Goal: Task Accomplishment & Management: Use online tool/utility

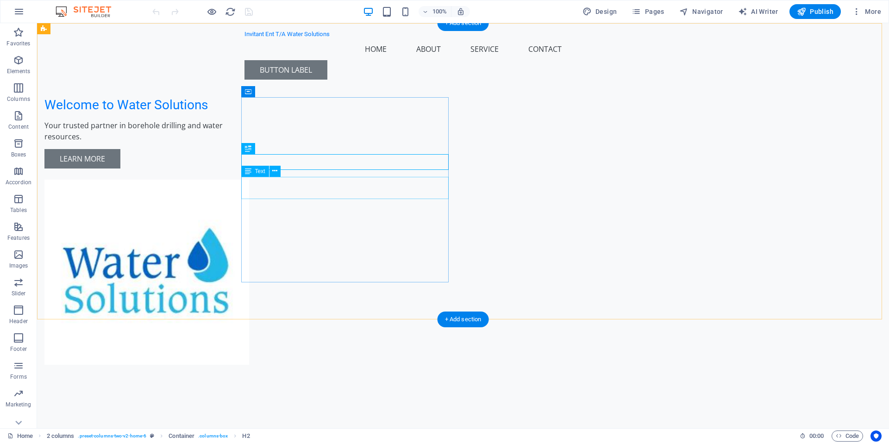
click at [252, 142] on div "Your trusted partner in borehole drilling and water resources." at bounding box center [147, 131] width 207 height 22
drag, startPoint x: 276, startPoint y: 192, endPoint x: 251, endPoint y: 184, distance: 25.3
click at [251, 142] on div "Your trusted partner in borehole drilling and water resources." at bounding box center [147, 131] width 207 height 22
click at [252, 142] on div "Your trusted partner in borehole drilling and water resources." at bounding box center [147, 131] width 207 height 22
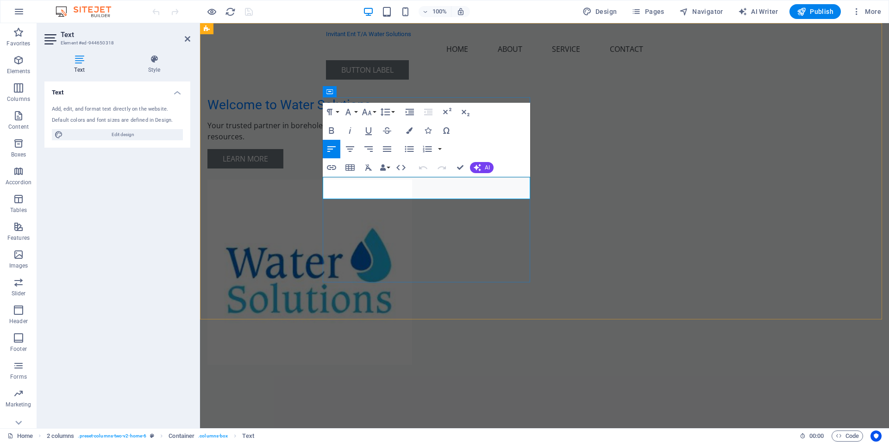
click at [395, 142] on p "Your trusted partner in borehole drilling and water resources." at bounding box center [310, 131] width 207 height 22
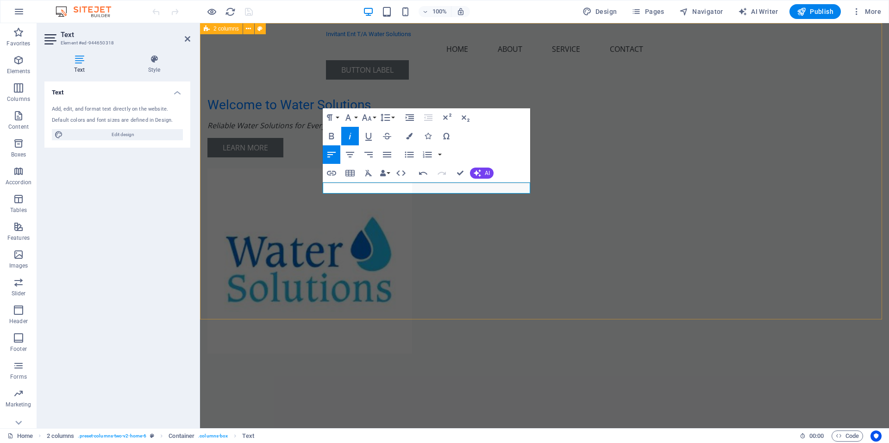
click at [299, 206] on div "Welcome to Water Solutions Reliable Water Solutions for Every Need Learn More" at bounding box center [544, 207] width 689 height 368
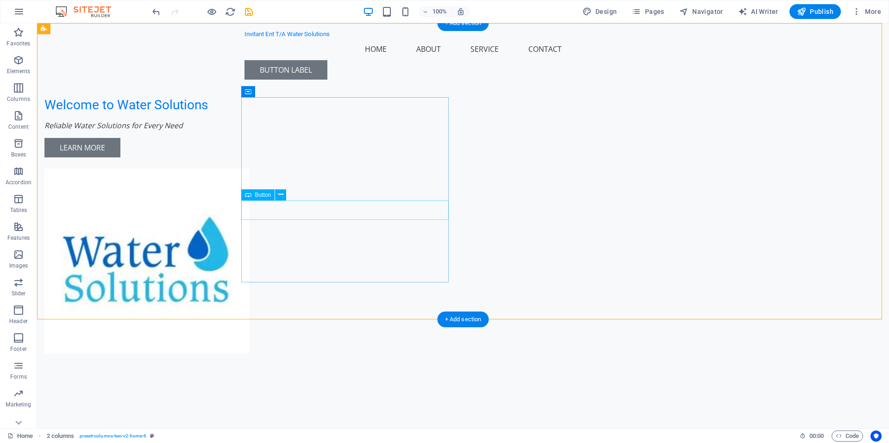
click at [252, 157] on div "Learn More" at bounding box center [147, 147] width 207 height 19
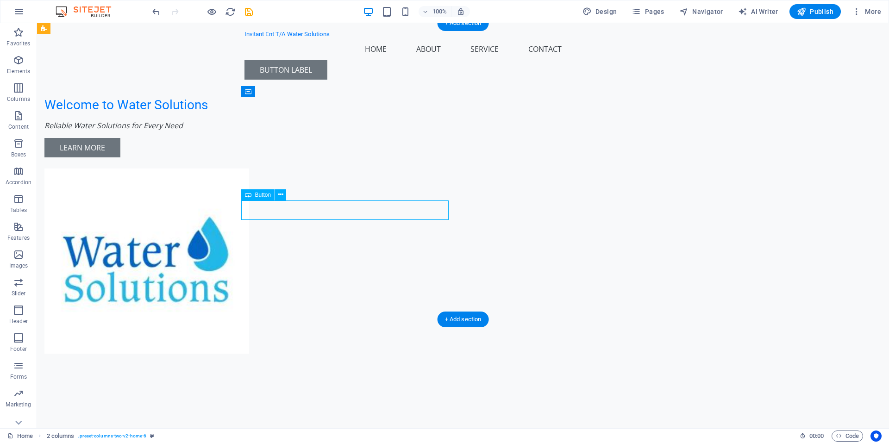
click at [252, 157] on div "Learn More" at bounding box center [147, 147] width 207 height 19
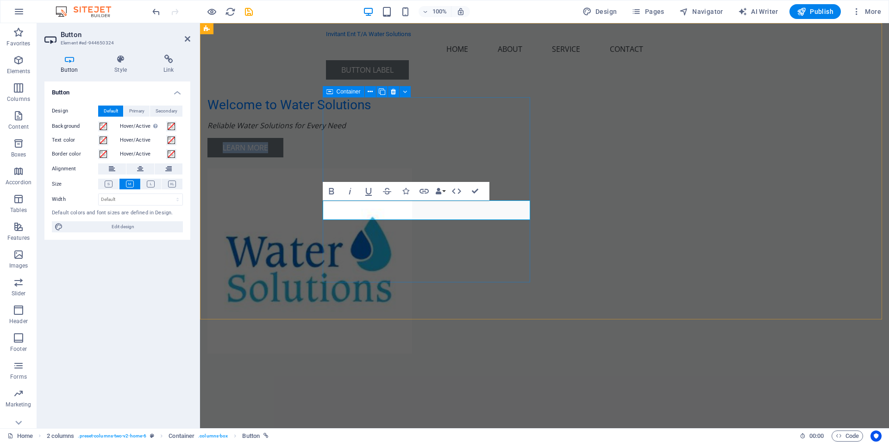
click at [415, 157] on div "Welcome to Water Solutions Reliable Water Solutions for Every Need Learn More" at bounding box center [310, 127] width 207 height 60
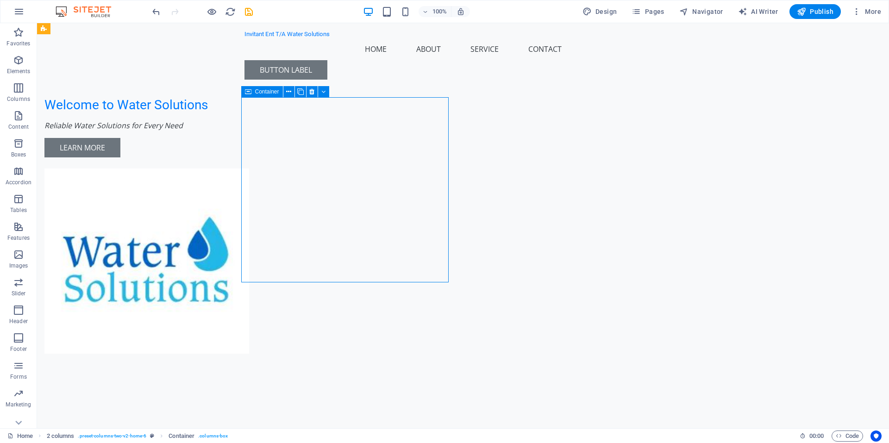
click at [252, 157] on div "Welcome to Water Solutions Reliable Water Solutions for Every Need Learn More" at bounding box center [147, 127] width 207 height 60
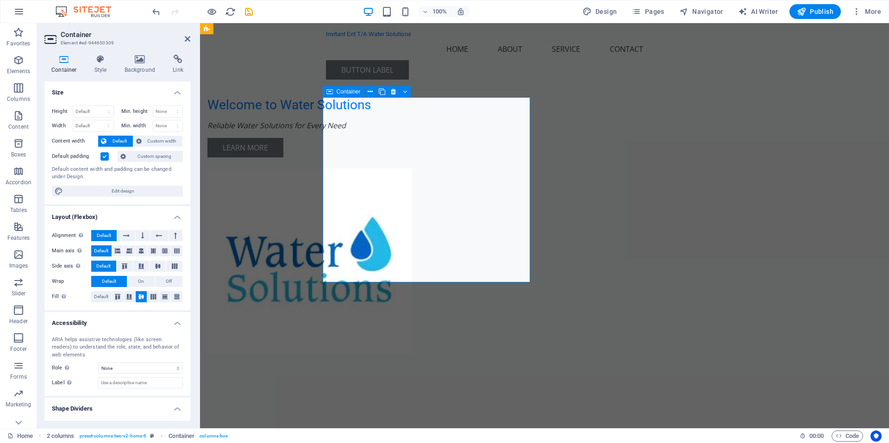
click at [350, 157] on div "Welcome to Water Solutions Reliable Water Solutions for Every Need Learn More" at bounding box center [310, 127] width 207 height 60
click at [366, 157] on div "Learn More" at bounding box center [310, 147] width 207 height 19
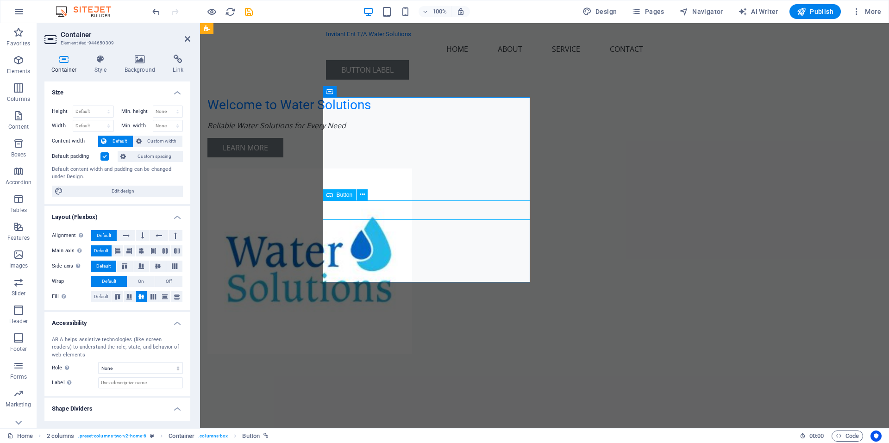
click at [366, 157] on div "Learn More" at bounding box center [310, 147] width 207 height 19
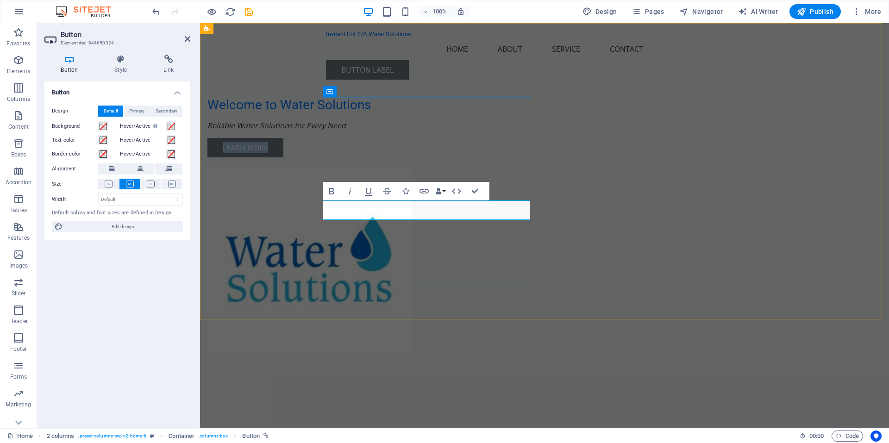
click at [283, 157] on link "Learn More" at bounding box center [245, 147] width 76 height 19
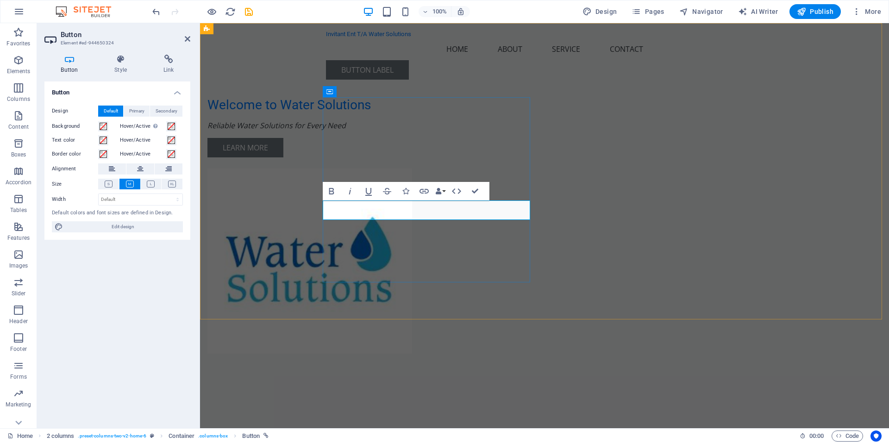
click at [415, 157] on div "Learn More" at bounding box center [310, 147] width 207 height 19
click at [415, 157] on div "Welcome to Water Solutions Reliable Water Solutions for Every Need Learn More" at bounding box center [310, 127] width 207 height 60
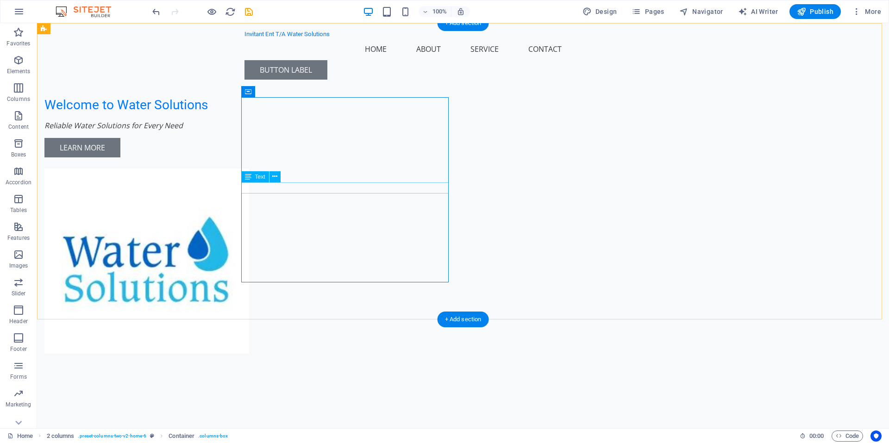
click at [252, 131] on div "Reliable Water Solutions for Every Need" at bounding box center [147, 125] width 207 height 11
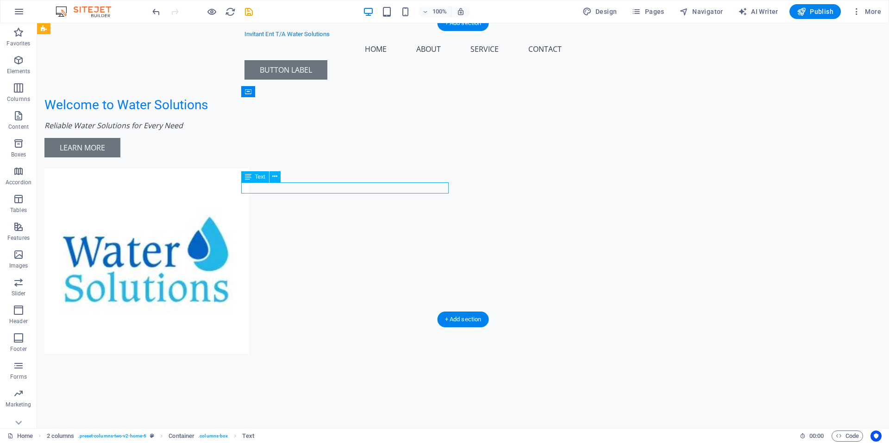
click at [252, 131] on div "Reliable Water Solutions for Every Need" at bounding box center [147, 125] width 207 height 11
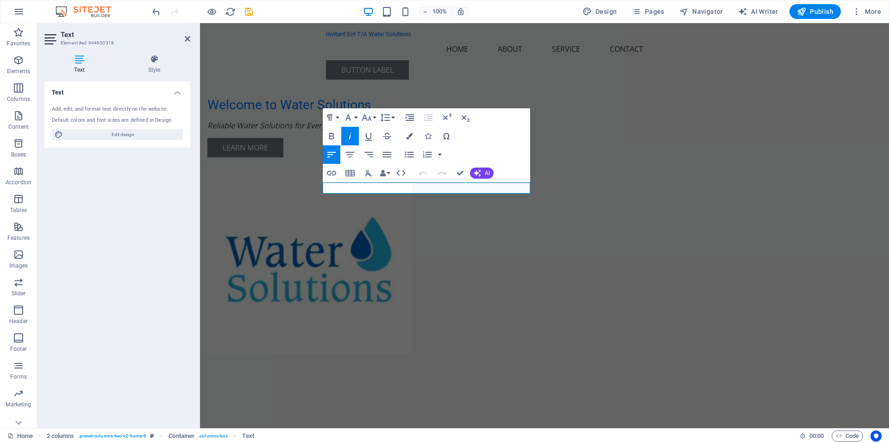
click at [345, 134] on icon "button" at bounding box center [350, 136] width 11 height 11
click at [346, 131] on em "Reliable Water Solutions for Every Need" at bounding box center [276, 125] width 138 height 10
click at [349, 137] on icon "button" at bounding box center [350, 136] width 11 height 11
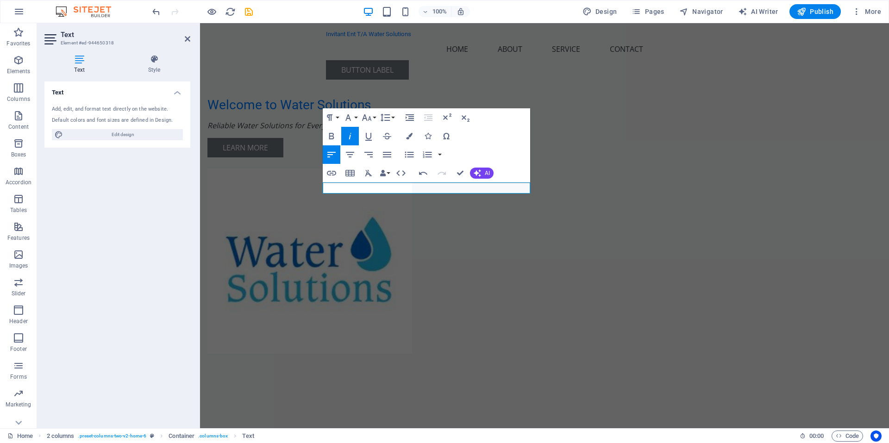
click at [349, 137] on icon "button" at bounding box center [350, 136] width 11 height 11
click at [415, 131] on p "​ Reliable Water Solutions for Every Need" at bounding box center [310, 125] width 207 height 11
click at [489, 174] on span "AI" at bounding box center [487, 173] width 5 height 6
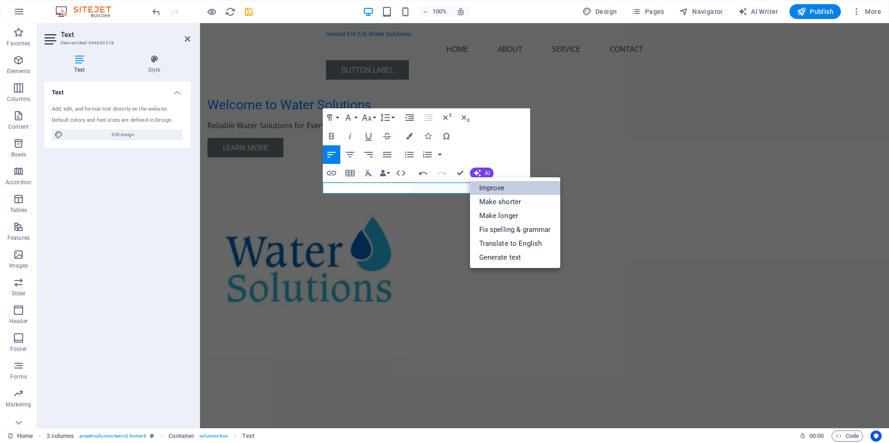
click at [490, 182] on link "Improve" at bounding box center [515, 188] width 90 height 14
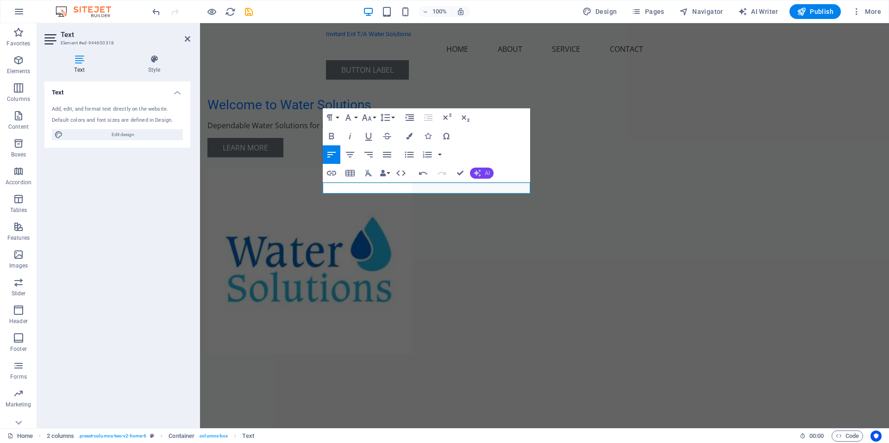
click at [492, 173] on button "AI" at bounding box center [482, 173] width 24 height 11
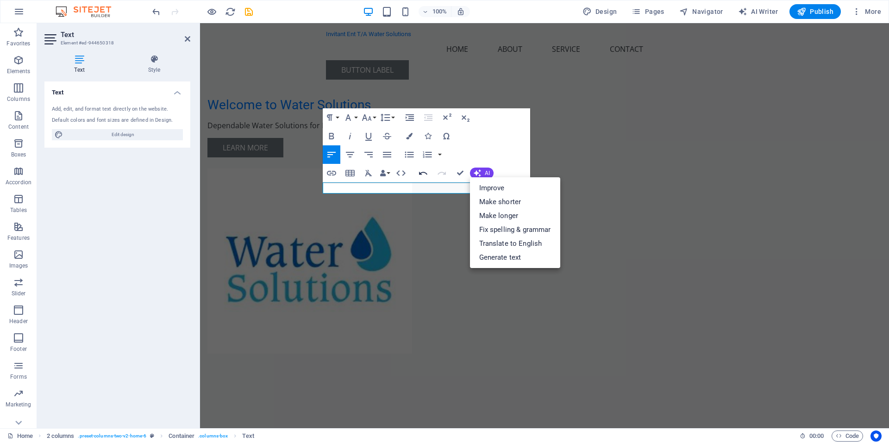
click at [422, 173] on icon "button" at bounding box center [423, 172] width 8 height 3
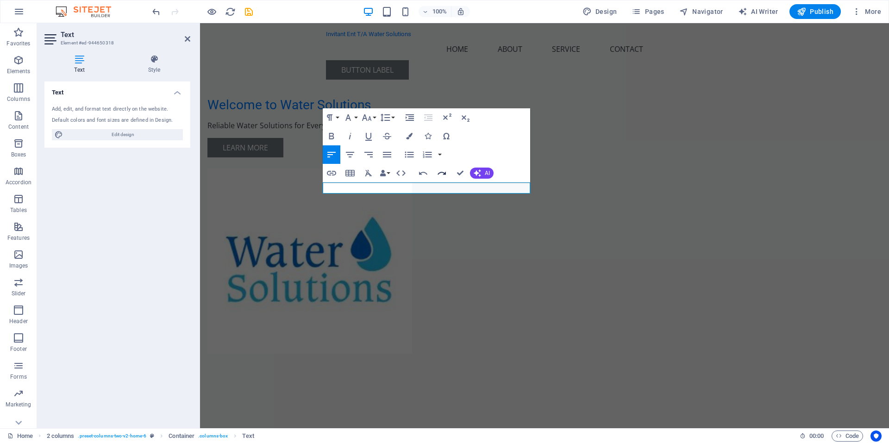
click at [445, 173] on icon "button" at bounding box center [442, 172] width 8 height 3
click at [421, 172] on icon "button" at bounding box center [423, 172] width 8 height 3
click at [415, 157] on div "Welcome to Water Solutions Reliable Water Solutions for Every Need Learn More" at bounding box center [310, 127] width 207 height 60
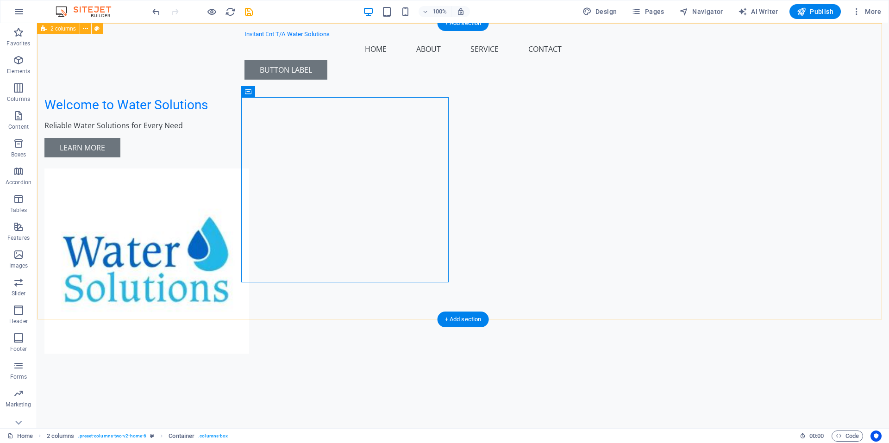
click at [774, 226] on div "Welcome to Water Solutions Reliable Water Solutions for Every Need Learn More" at bounding box center [463, 207] width 852 height 368
click at [252, 119] on div "Welcome to Water Solutions Reliable Water Solutions for Every Need Learn More" at bounding box center [147, 127] width 207 height 60
click at [252, 113] on div "Welcome to Water Solutions" at bounding box center [147, 105] width 207 height 16
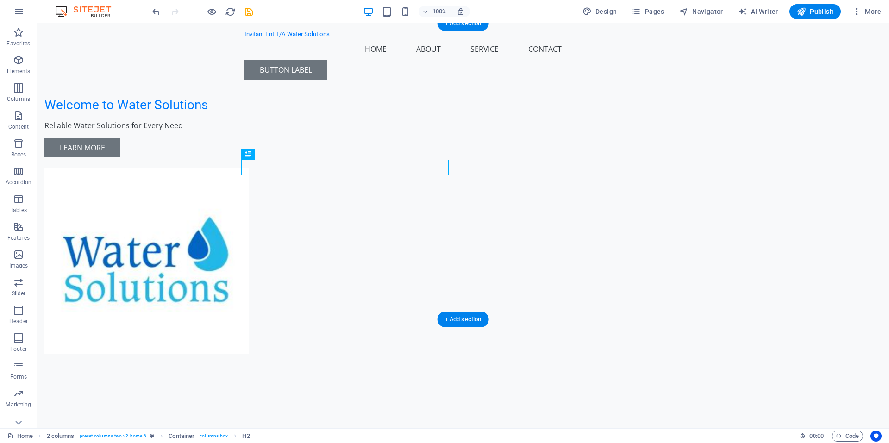
click at [252, 113] on div "Welcome to Water Solutions" at bounding box center [147, 105] width 207 height 16
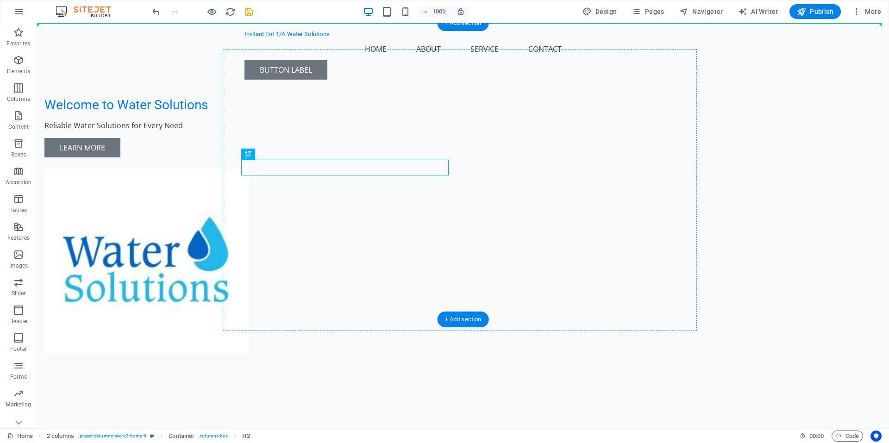
drag, startPoint x: 289, startPoint y: 182, endPoint x: 251, endPoint y: 131, distance: 63.6
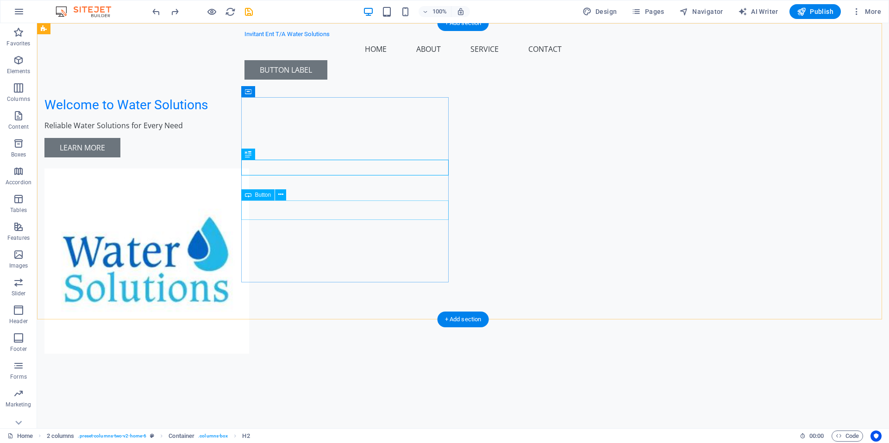
click at [252, 157] on div "Learn More" at bounding box center [147, 147] width 207 height 19
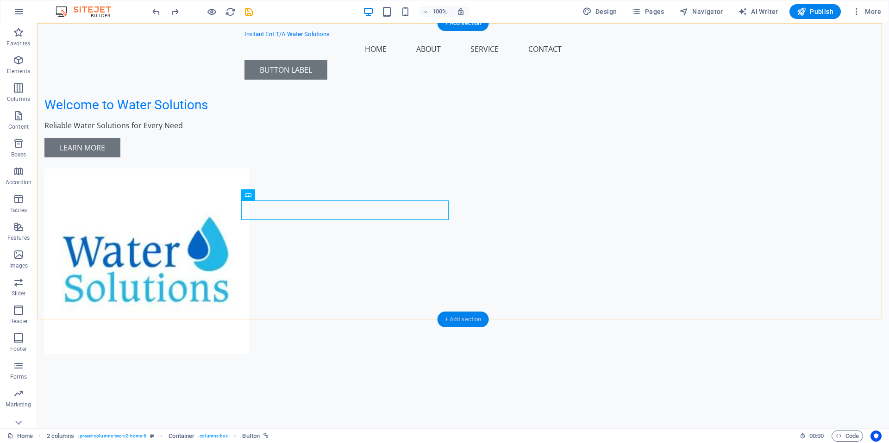
click at [465, 316] on div "+ Add section" at bounding box center [463, 320] width 51 height 16
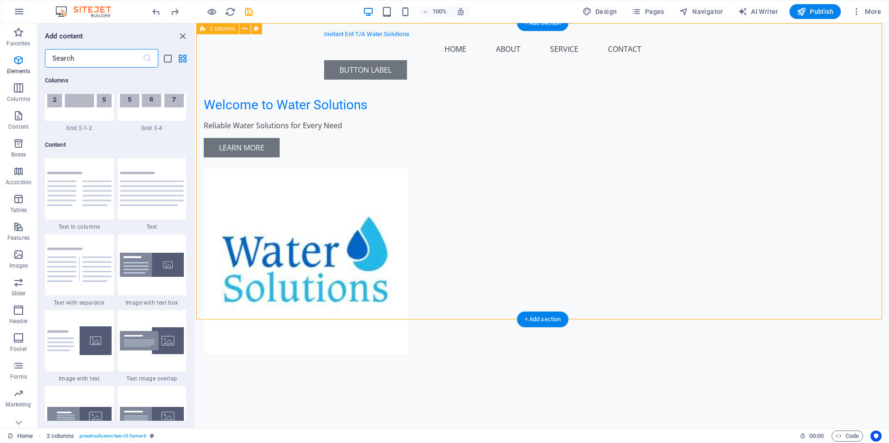
scroll to position [1620, 0]
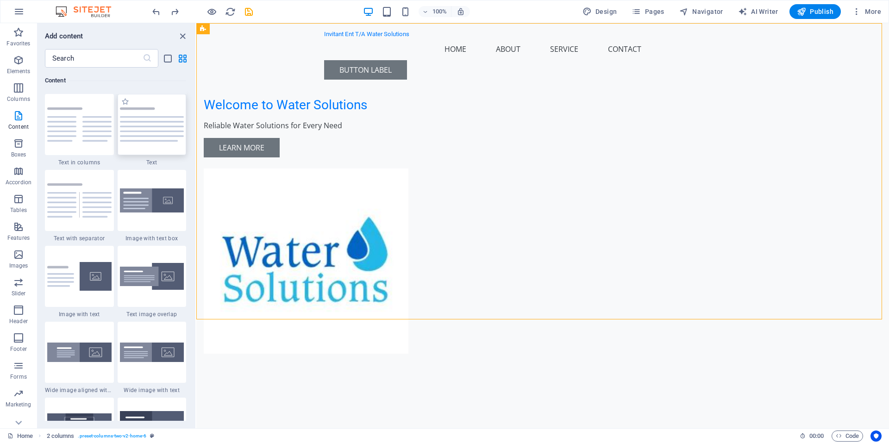
click at [163, 124] on img at bounding box center [152, 124] width 64 height 34
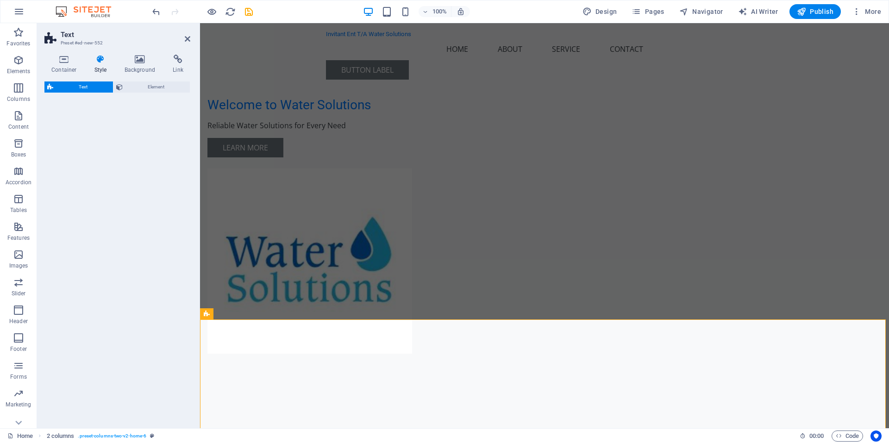
click at [163, 124] on div "Text Element" at bounding box center [117, 251] width 146 height 339
select select "preset-text-v2-default"
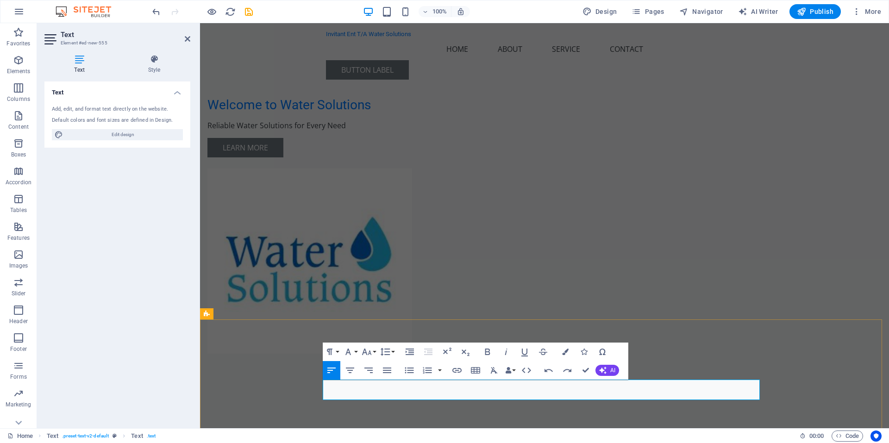
click at [849, 224] on div "Welcome to Water Solutions Reliable Water Solutions for Every Need Learn More" at bounding box center [544, 207] width 689 height 368
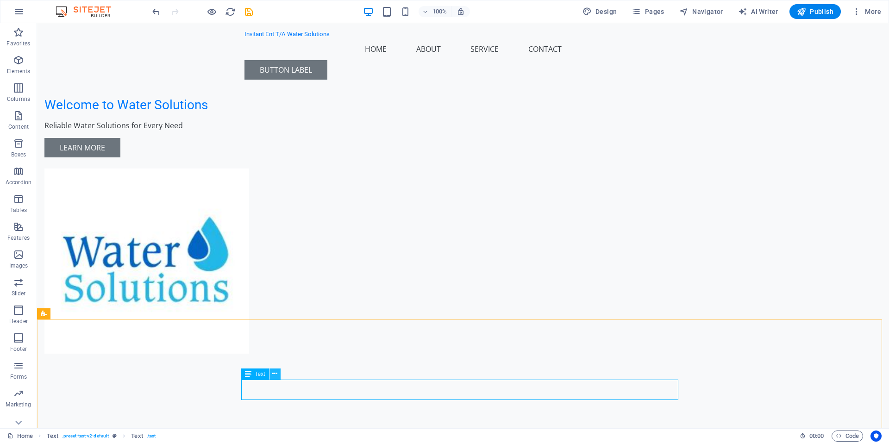
click at [277, 373] on icon at bounding box center [274, 374] width 5 height 10
click at [290, 428] on div "Headline" at bounding box center [463, 436] width 437 height 16
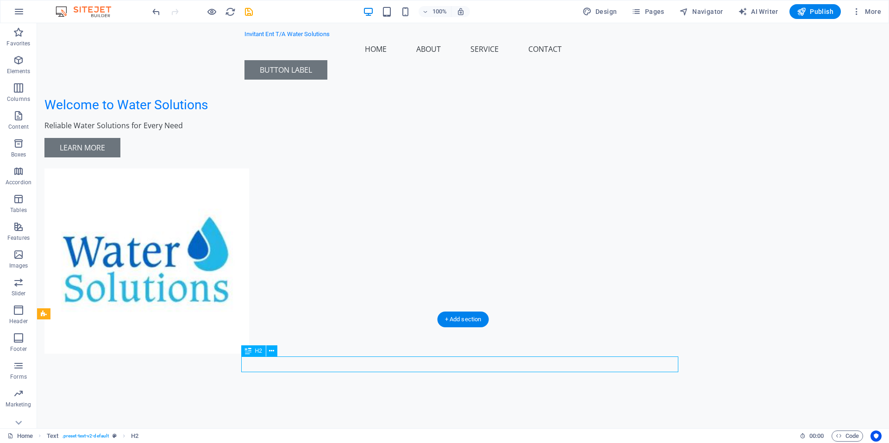
click at [290, 428] on div "Headline" at bounding box center [463, 436] width 437 height 16
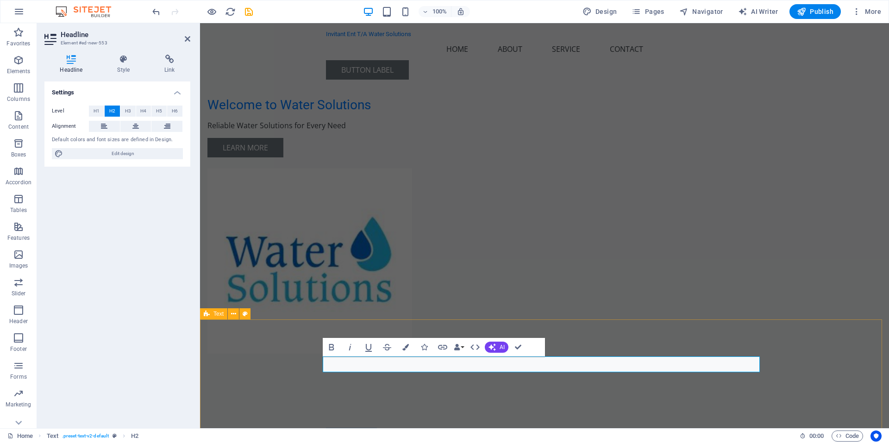
click at [255, 391] on div "Headline We specialize in borehole siting, drilling, deepening, maintenance, an…" at bounding box center [544, 450] width 689 height 118
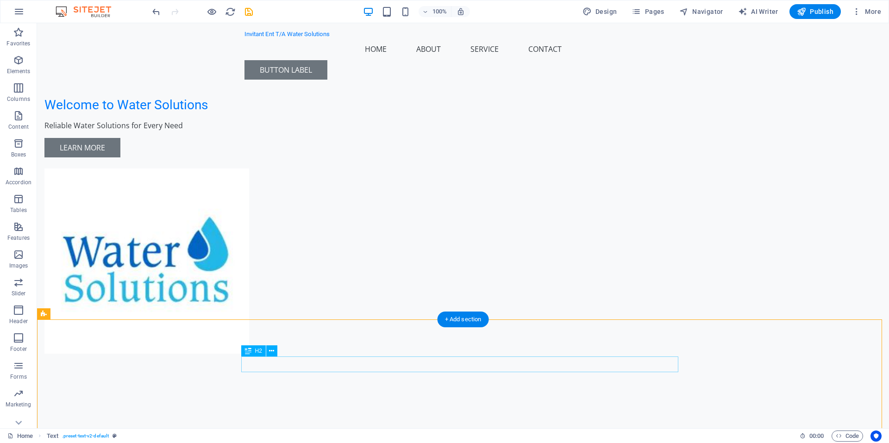
click at [326, 428] on div "Headline" at bounding box center [463, 436] width 437 height 16
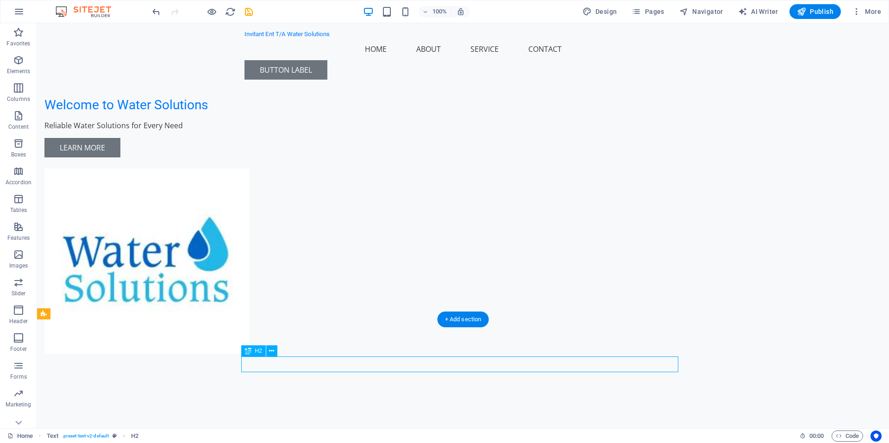
click at [326, 428] on div "Headline" at bounding box center [463, 436] width 437 height 16
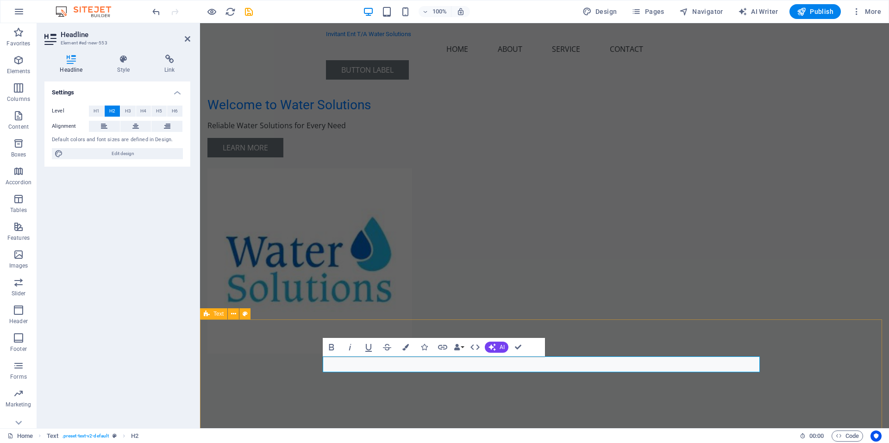
click at [286, 391] on div "​ We specialize in borehole siting, drilling, deepening, maintenance, and pump …" at bounding box center [544, 450] width 689 height 118
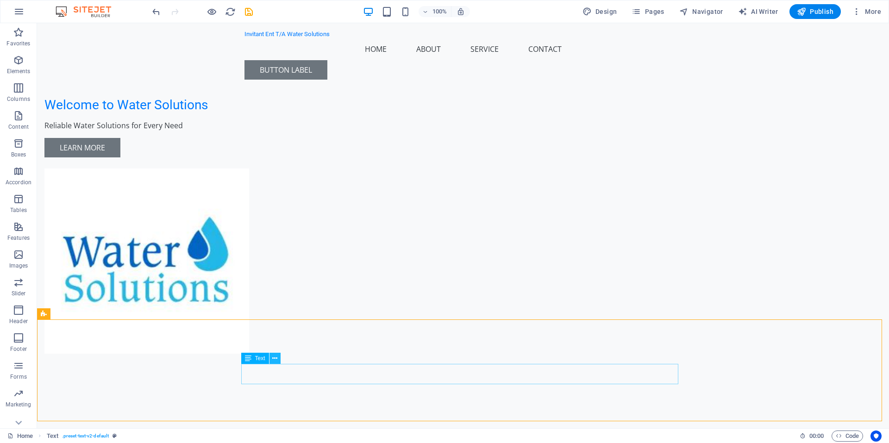
click at [277, 356] on icon at bounding box center [274, 359] width 5 height 10
click at [280, 357] on button at bounding box center [275, 358] width 11 height 11
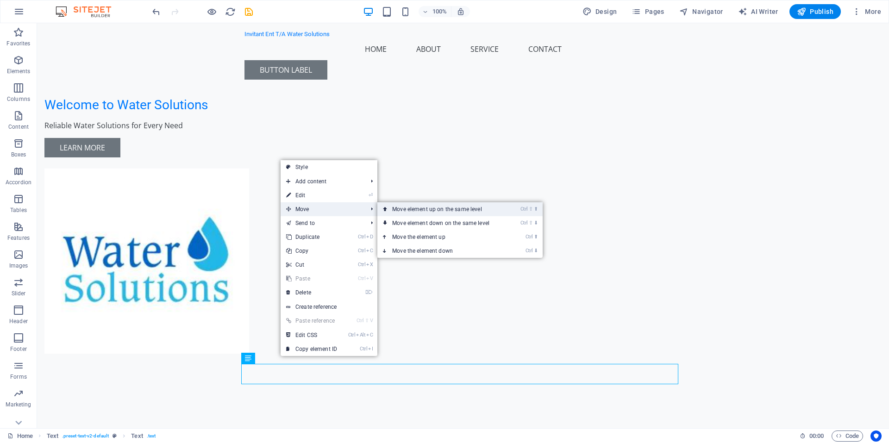
click at [403, 209] on link "Ctrl ⇧ ⬆ Move element up on the same level" at bounding box center [442, 209] width 131 height 14
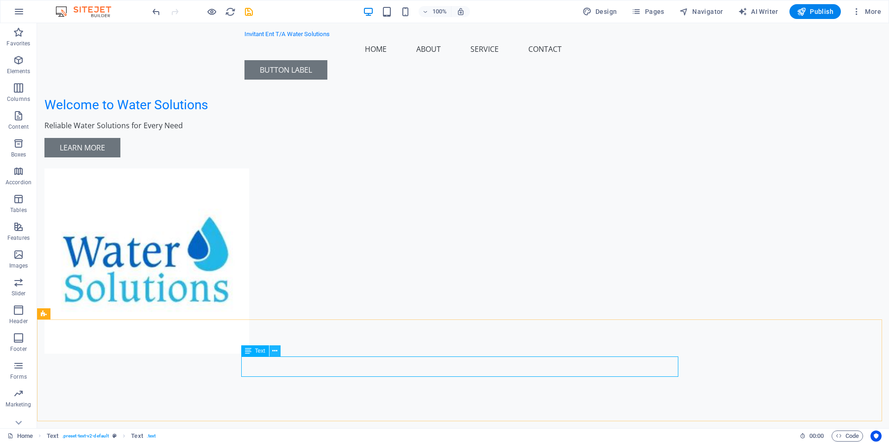
click at [276, 349] on icon at bounding box center [274, 351] width 5 height 10
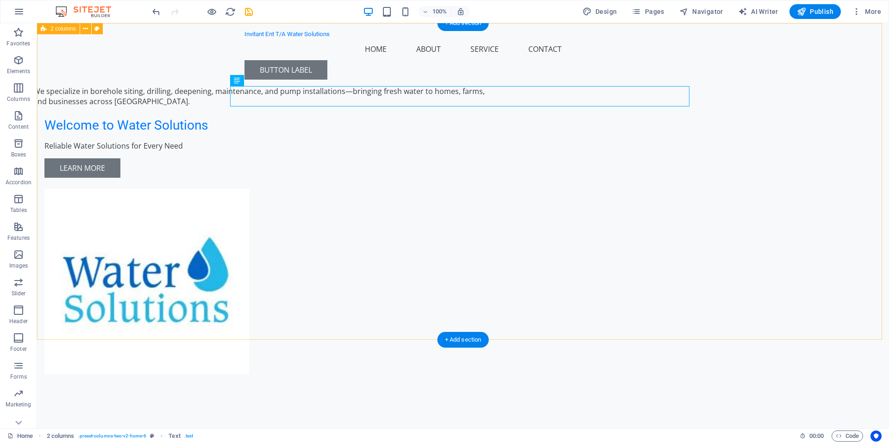
click at [788, 177] on div "We specialize in borehole siting, drilling, deepening, maintenance, and pump in…" at bounding box center [463, 217] width 852 height 388
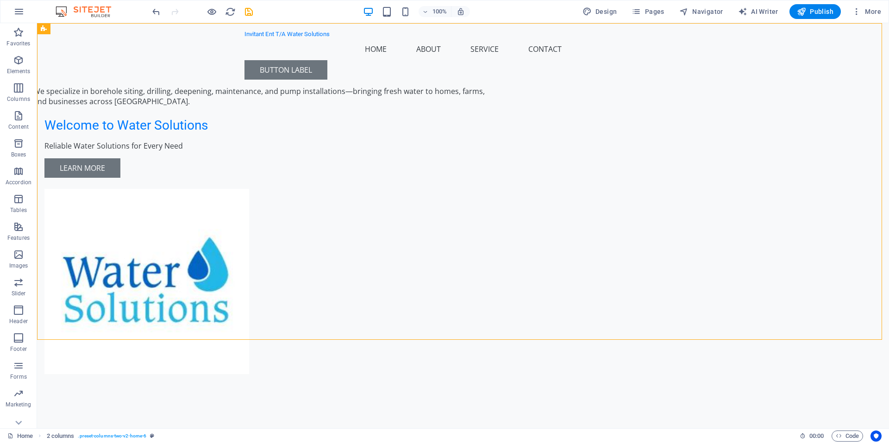
drag, startPoint x: 884, startPoint y: 78, endPoint x: 926, endPoint y: 29, distance: 64.1
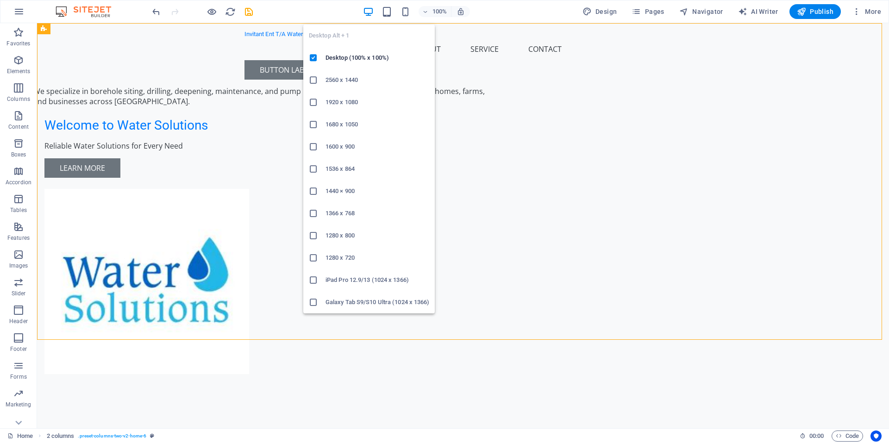
click at [365, 13] on icon "button" at bounding box center [368, 11] width 11 height 11
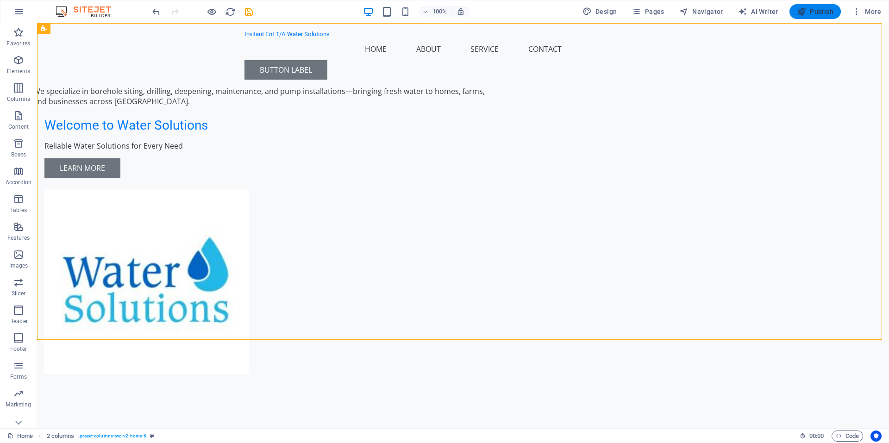
click at [812, 8] on span "Publish" at bounding box center [815, 11] width 37 height 9
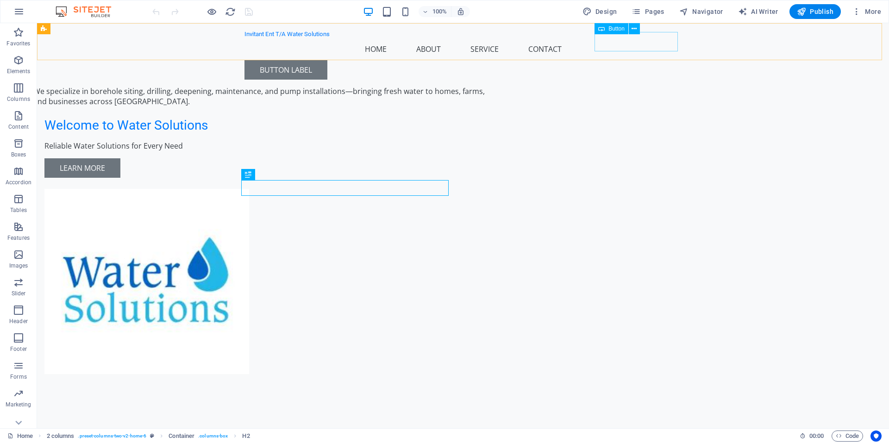
click at [634, 60] on div "Button label" at bounding box center [463, 69] width 437 height 19
click at [636, 26] on icon at bounding box center [634, 29] width 5 height 10
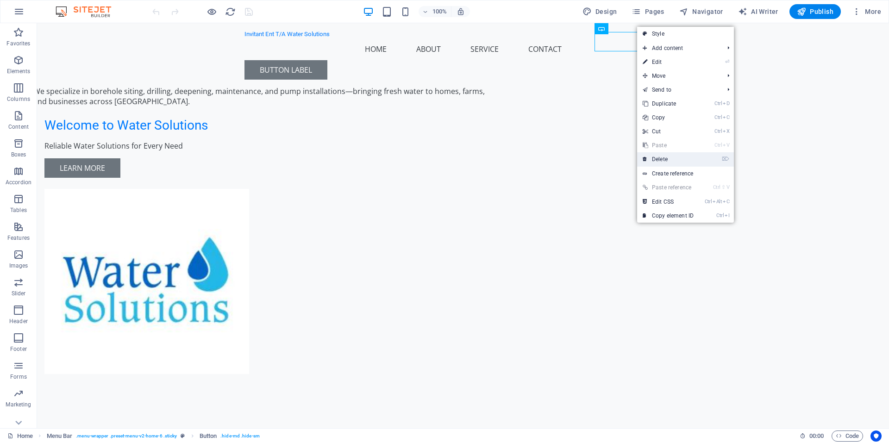
click at [665, 157] on link "⌦ Delete" at bounding box center [668, 159] width 62 height 14
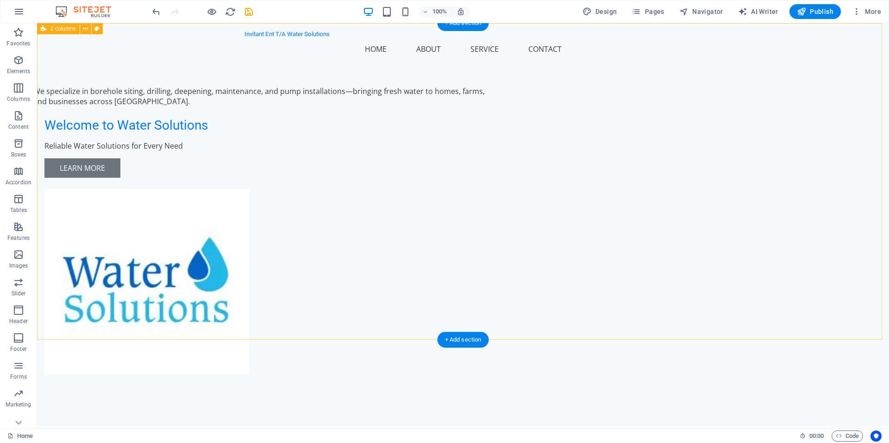
click at [754, 126] on div "We specialize in borehole siting, drilling, deepening, maintenance, and pump in…" at bounding box center [463, 217] width 852 height 388
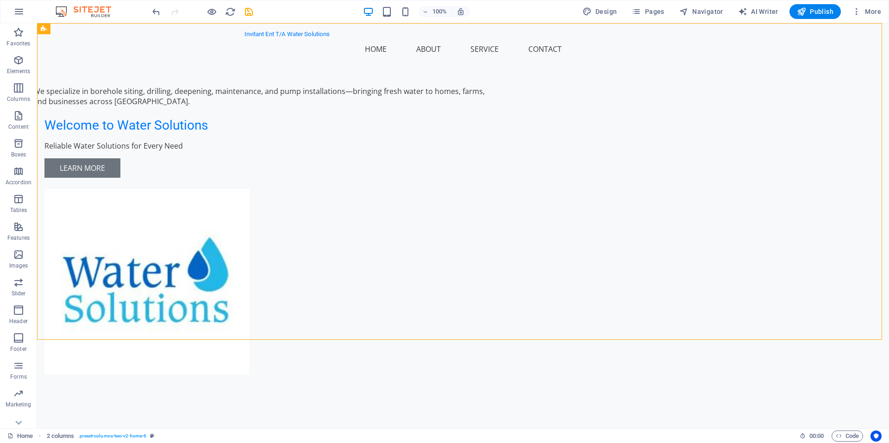
drag, startPoint x: 880, startPoint y: 81, endPoint x: 881, endPoint y: 65, distance: 15.3
click at [815, 11] on span "Publish" at bounding box center [815, 11] width 37 height 9
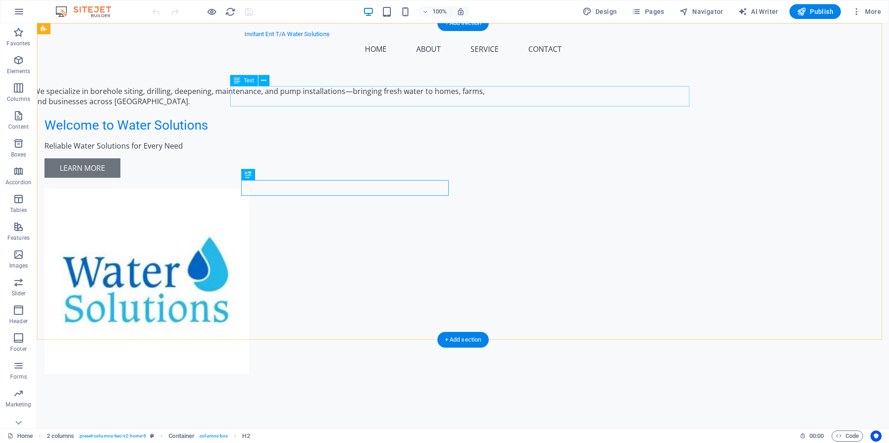
click at [493, 89] on div "We specialize in borehole siting, drilling, deepening, maintenance, and pump in…" at bounding box center [262, 96] width 459 height 20
click at [493, 90] on div "We specialize in borehole siting, drilling, deepening, maintenance, and pump in…" at bounding box center [262, 96] width 459 height 20
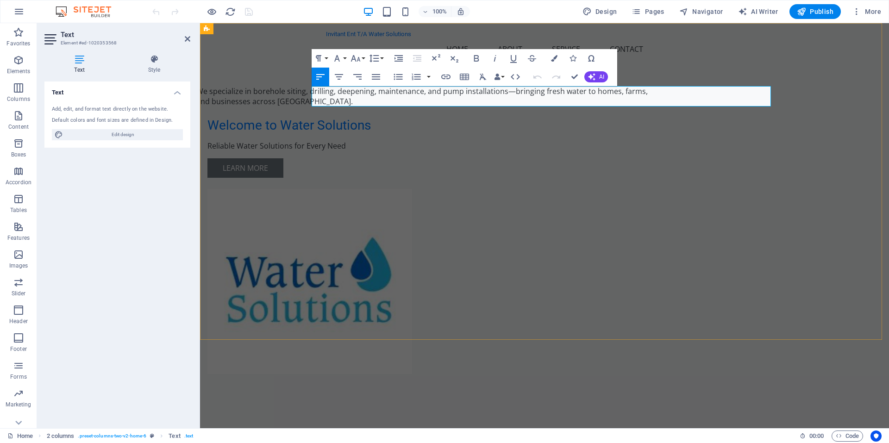
click at [626, 91] on p "We specialize in borehole siting, drilling, deepening, maintenance, and pump in…" at bounding box center [425, 96] width 459 height 20
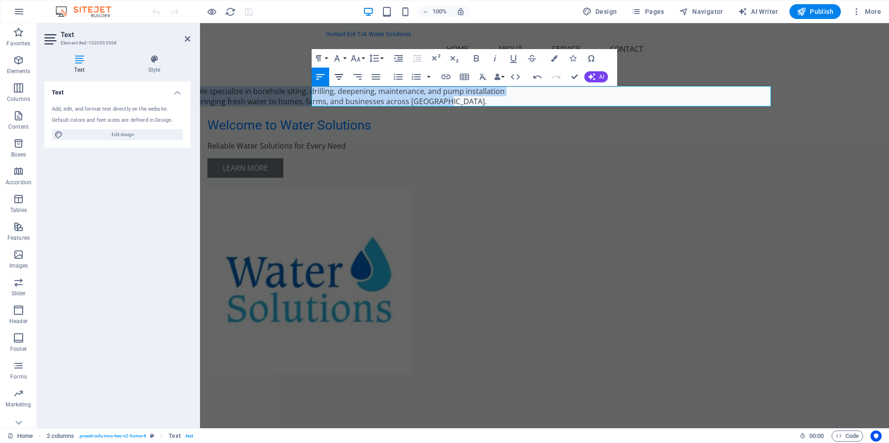
click at [335, 77] on icon "button" at bounding box center [338, 76] width 11 height 11
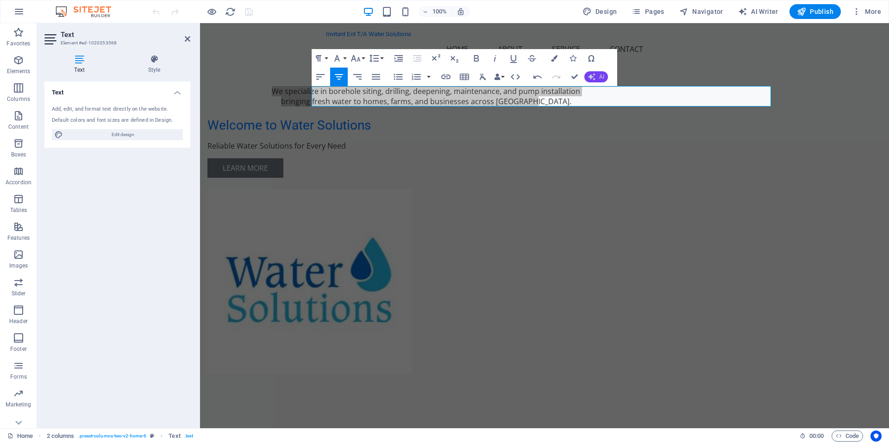
click at [594, 74] on icon "button" at bounding box center [591, 76] width 7 height 7
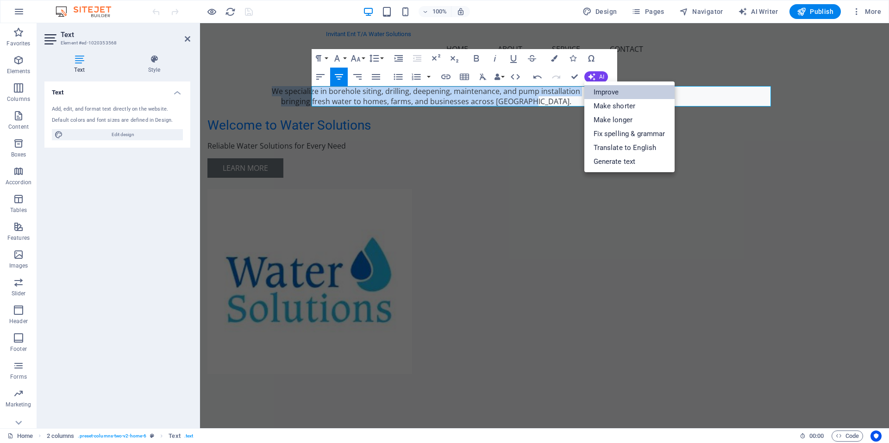
click at [603, 89] on link "Improve" at bounding box center [629, 92] width 90 height 14
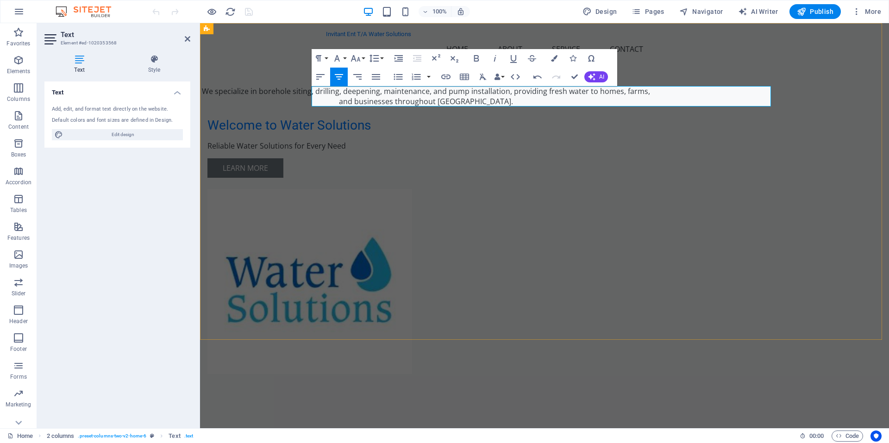
click at [620, 91] on p "We specialize in borehole siting, drilling, deepening, maintenance, and pump in…" at bounding box center [425, 96] width 459 height 20
click at [797, 80] on div "We specialize in borehole siting, drilling, deepening, maintenance, and pump in…" at bounding box center [544, 217] width 689 height 388
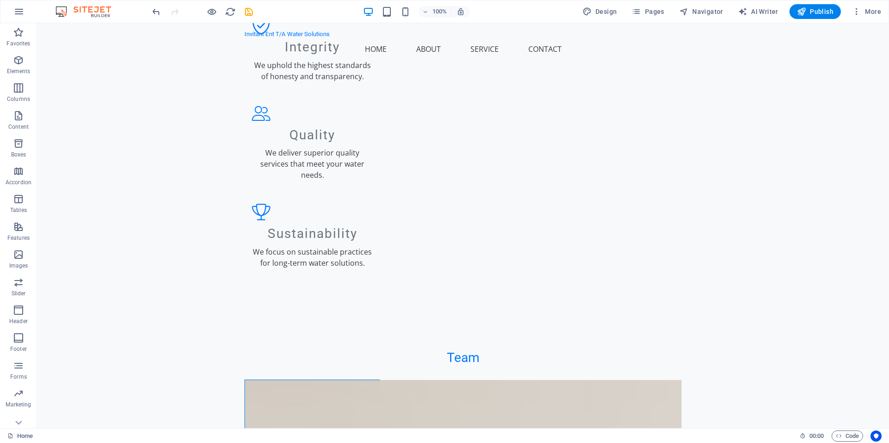
scroll to position [519, 0]
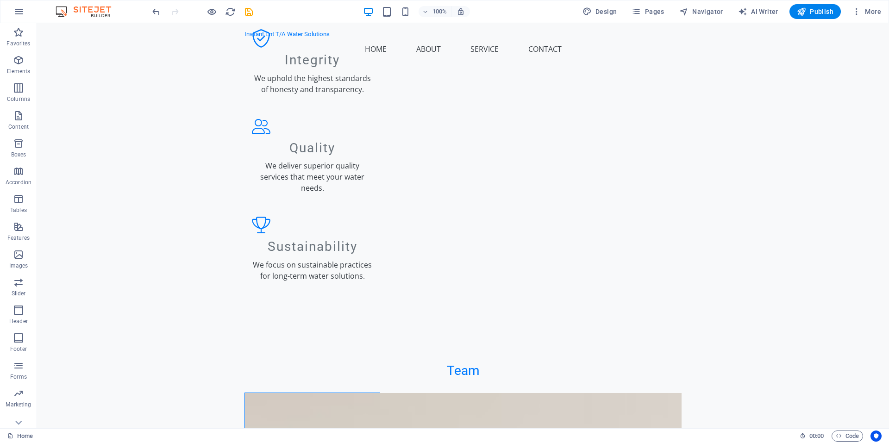
scroll to position [506, 0]
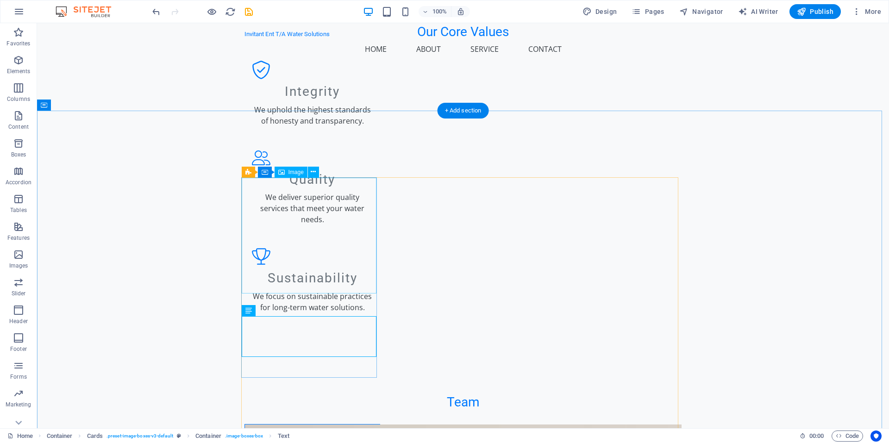
click at [294, 174] on span "Image" at bounding box center [296, 172] width 15 height 6
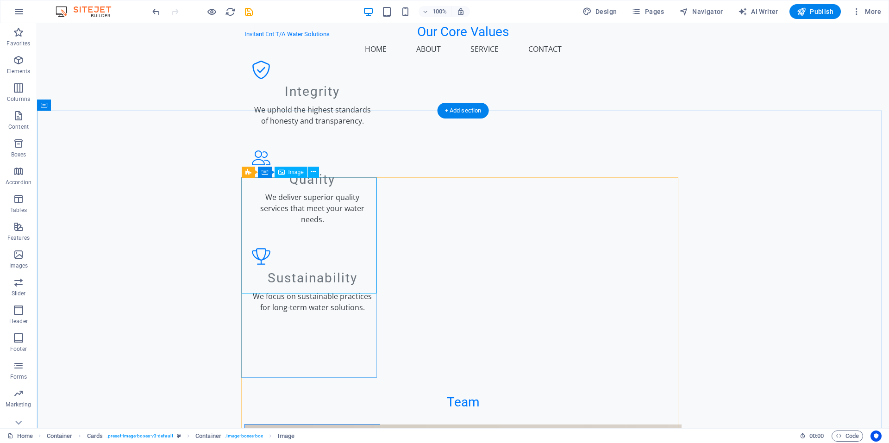
select select "vw"
select select "px"
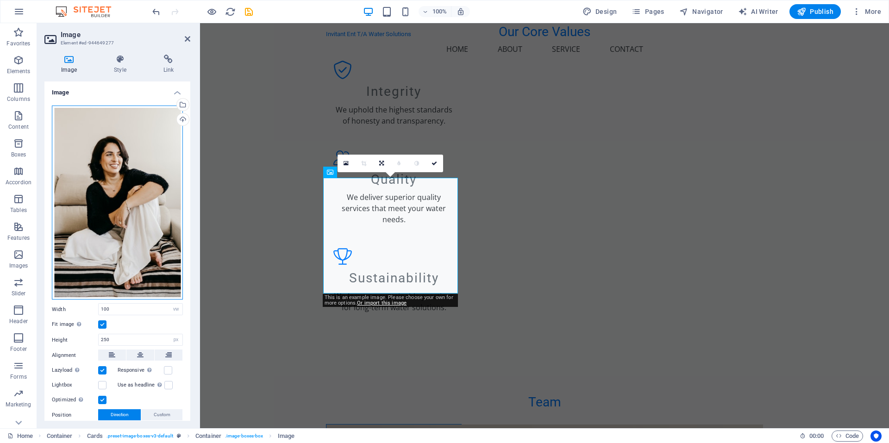
click at [148, 161] on div "Drag files here, click to choose files or select files from Files or our free s…" at bounding box center [117, 203] width 131 height 194
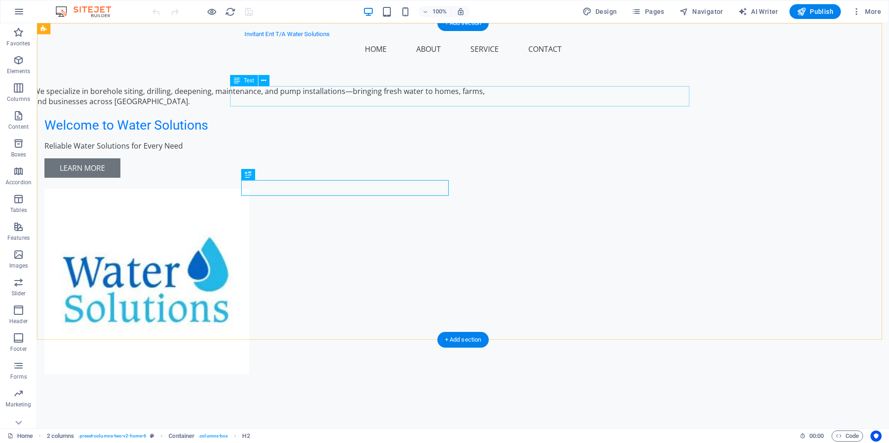
click at [355, 100] on div "We specialize in borehole siting, drilling, deepening, maintenance, and pump in…" at bounding box center [262, 96] width 459 height 20
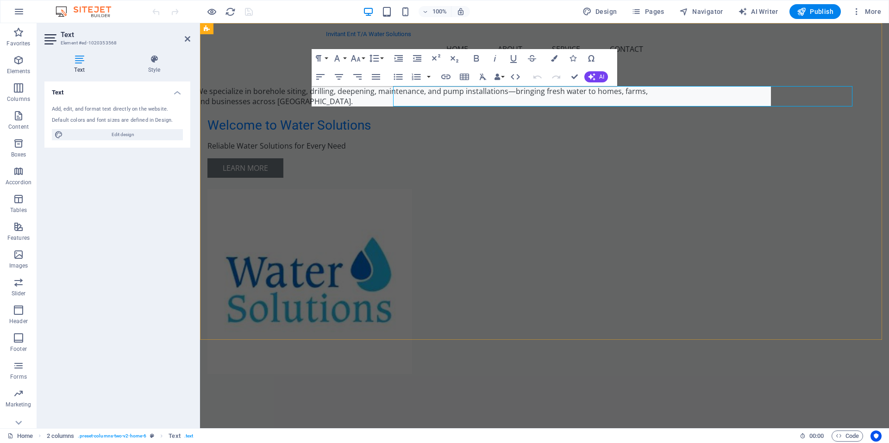
click at [355, 100] on div "We specialize in borehole siting, drilling, deepening, maintenance, and pump in…" at bounding box center [426, 235] width 474 height 373
click at [355, 100] on p "We specialize in borehole siting, drilling, deepening, maintenance, and pump in…" at bounding box center [425, 96] width 459 height 20
click at [431, 102] on p "We specialize in borehole siting, drilling, deepening, maintenance, and pump in…" at bounding box center [425, 96] width 459 height 20
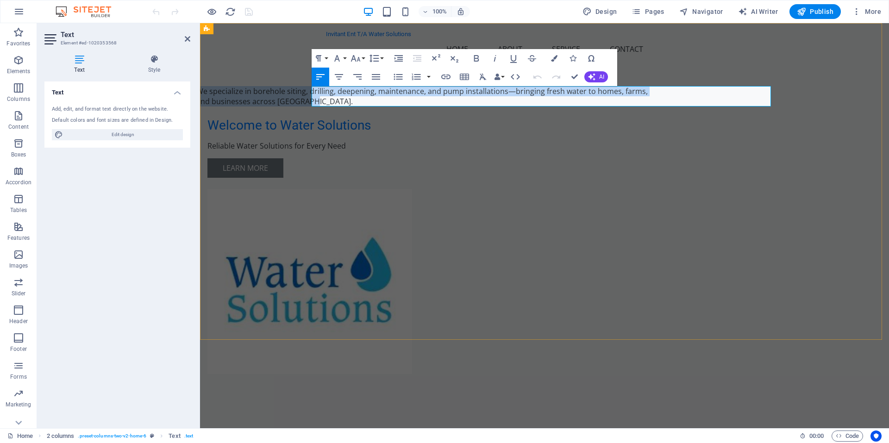
click at [431, 102] on p "We specialize in borehole siting, drilling, deepening, maintenance, and pump in…" at bounding box center [425, 96] width 459 height 20
click at [341, 76] on icon "button" at bounding box center [339, 77] width 8 height 6
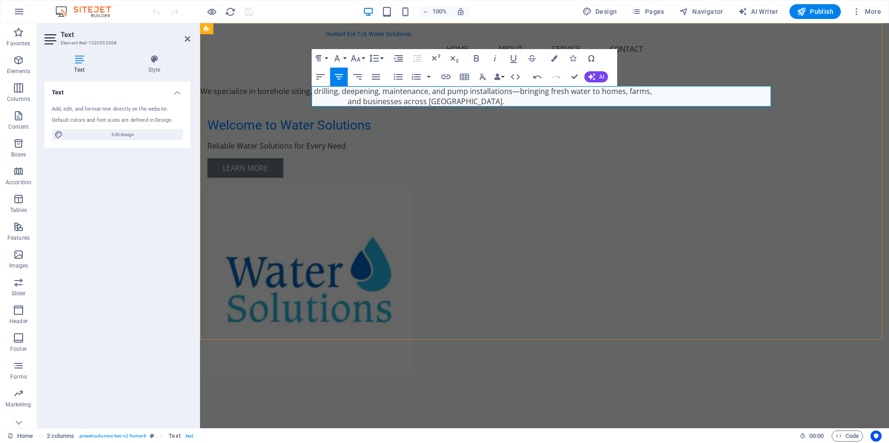
click at [637, 91] on p "We specialize in borehole siting, drilling, deepening, maintenance, and pump in…" at bounding box center [425, 96] width 459 height 20
click at [589, 93] on p "We specialize in borehole siting, drilling, deepening, maintenance, and pump in…" at bounding box center [425, 91] width 459 height 10
click at [597, 79] on button "AI" at bounding box center [596, 76] width 24 height 11
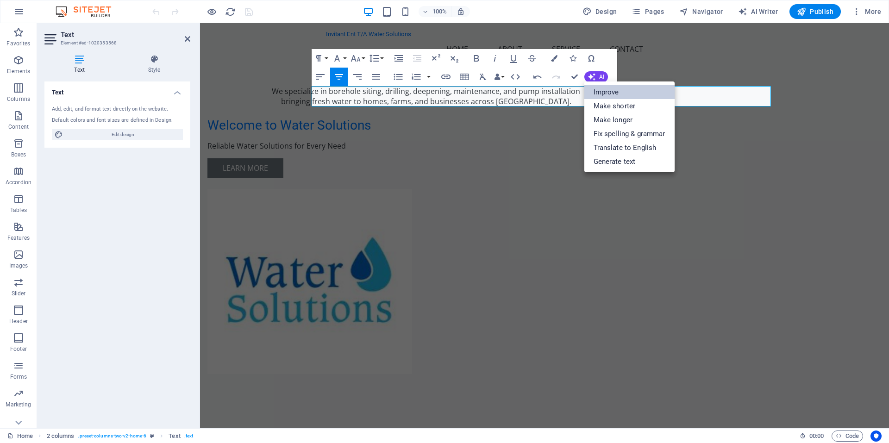
click at [603, 89] on link "Improve" at bounding box center [629, 92] width 90 height 14
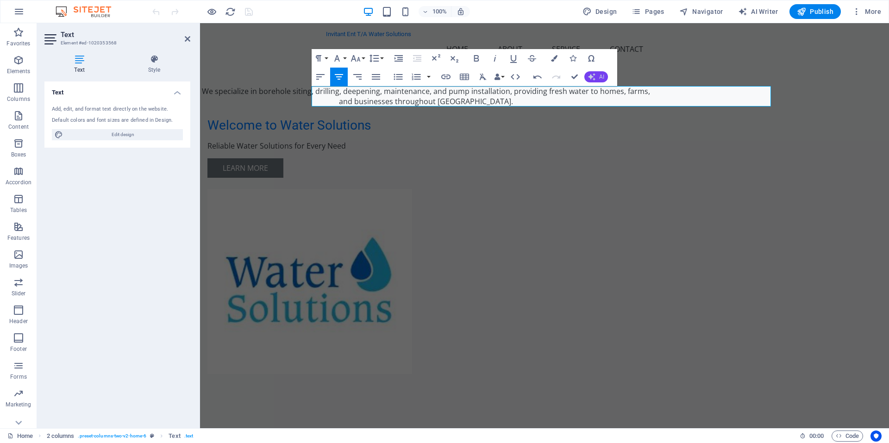
click at [593, 75] on icon "button" at bounding box center [591, 77] width 10 height 10
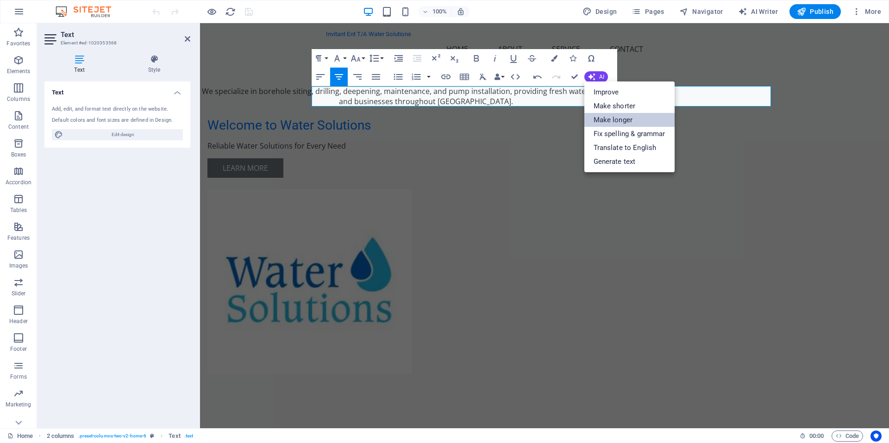
click at [613, 116] on link "Make longer" at bounding box center [629, 120] width 90 height 14
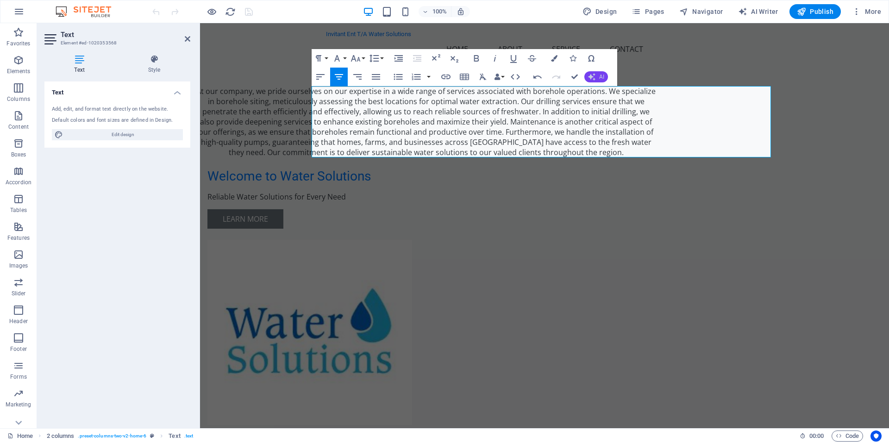
click at [596, 75] on button "AI" at bounding box center [596, 76] width 24 height 11
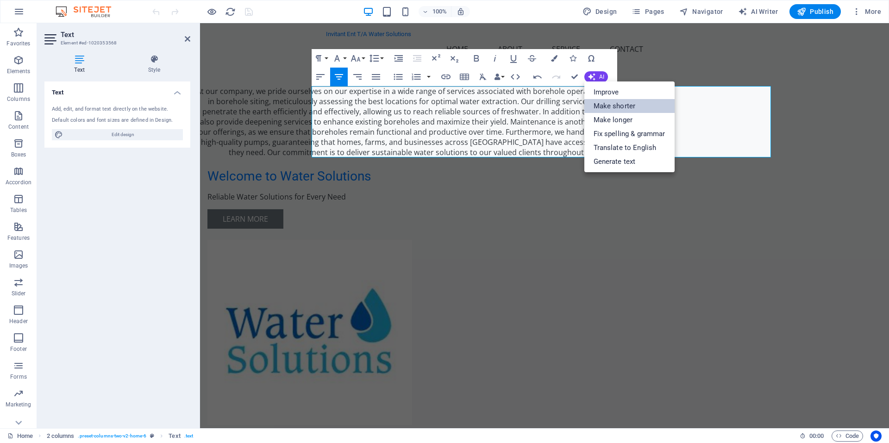
click at [610, 103] on link "Make shorter" at bounding box center [629, 106] width 90 height 14
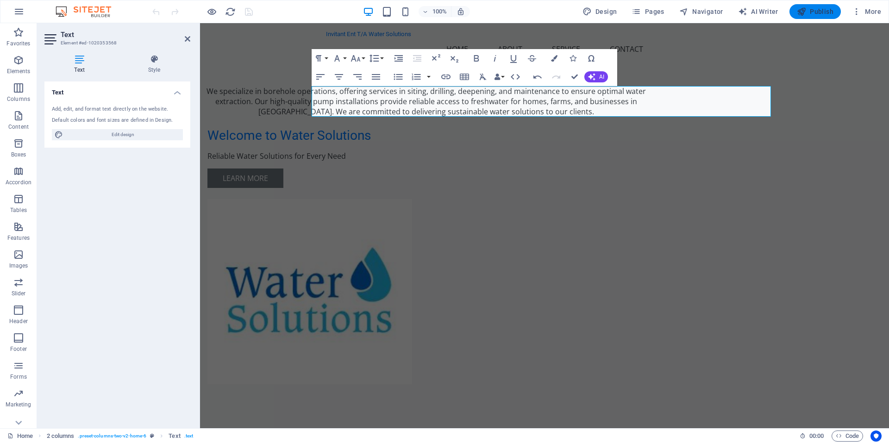
click at [812, 9] on span "Publish" at bounding box center [815, 11] width 37 height 9
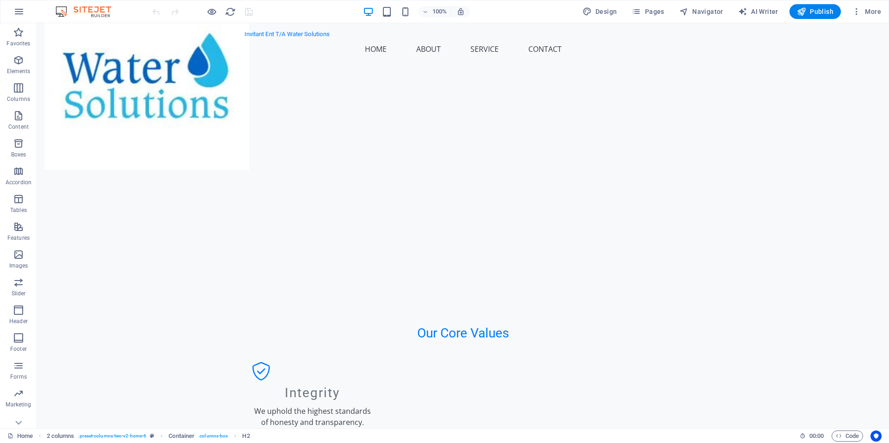
scroll to position [215, 0]
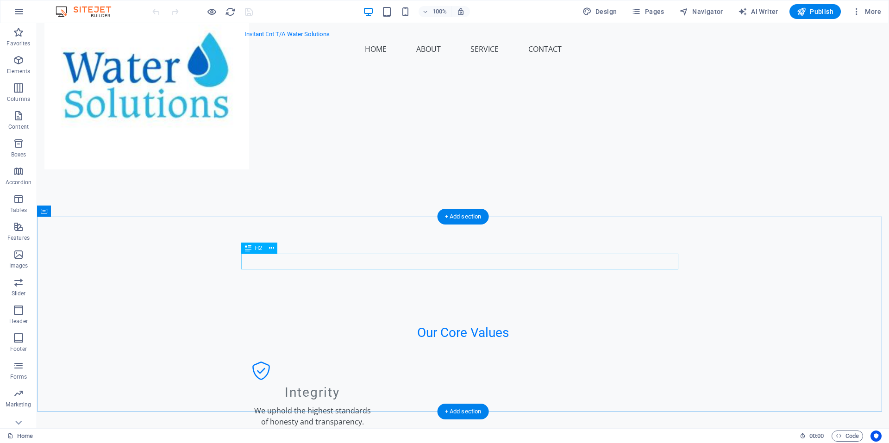
click at [503, 325] on div "Our Core Values" at bounding box center [463, 333] width 437 height 16
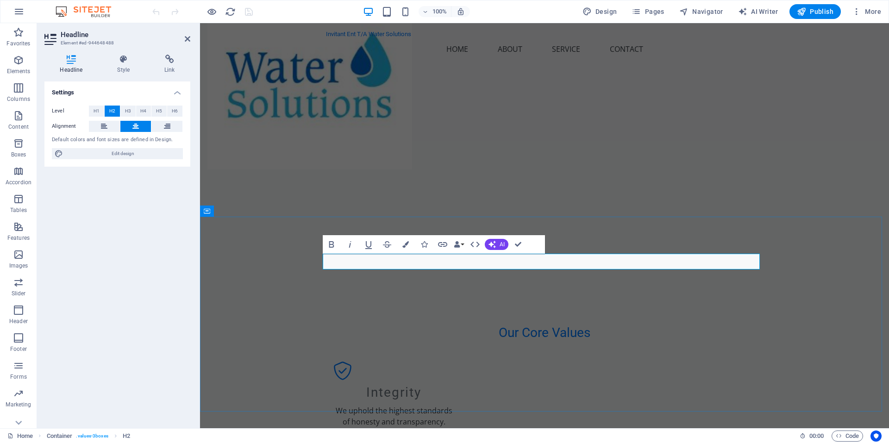
click at [586, 325] on h2 "Our Core Values" at bounding box center [544, 333] width 437 height 16
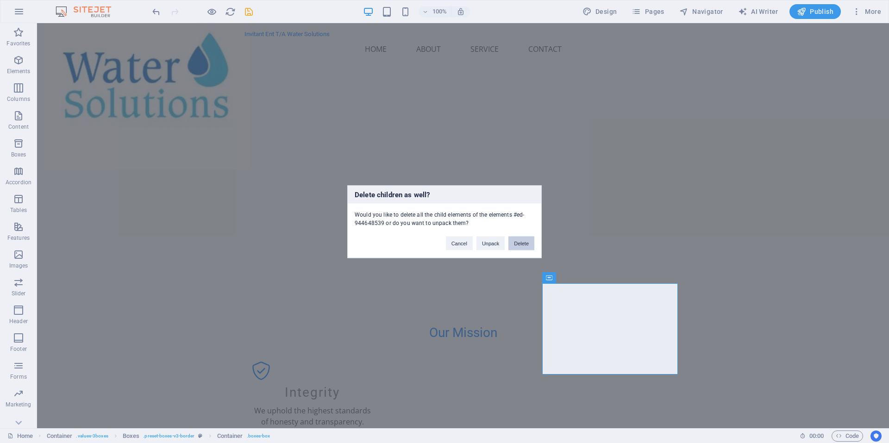
click at [523, 240] on button "Delete" at bounding box center [521, 243] width 26 height 14
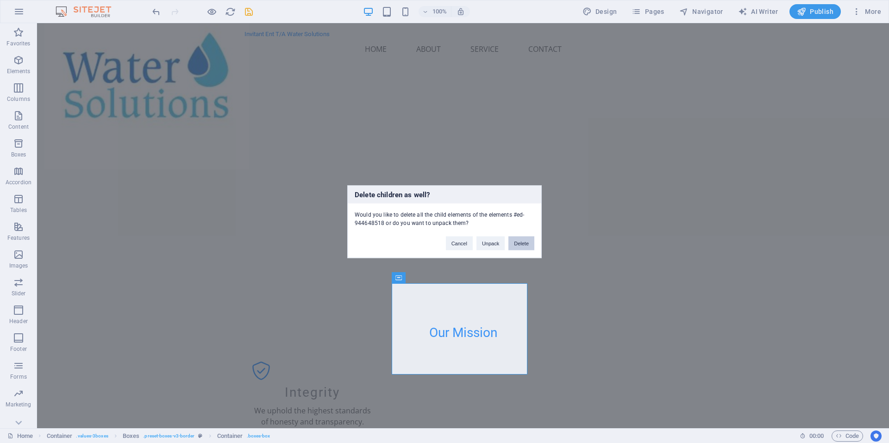
click at [521, 243] on button "Delete" at bounding box center [521, 243] width 26 height 14
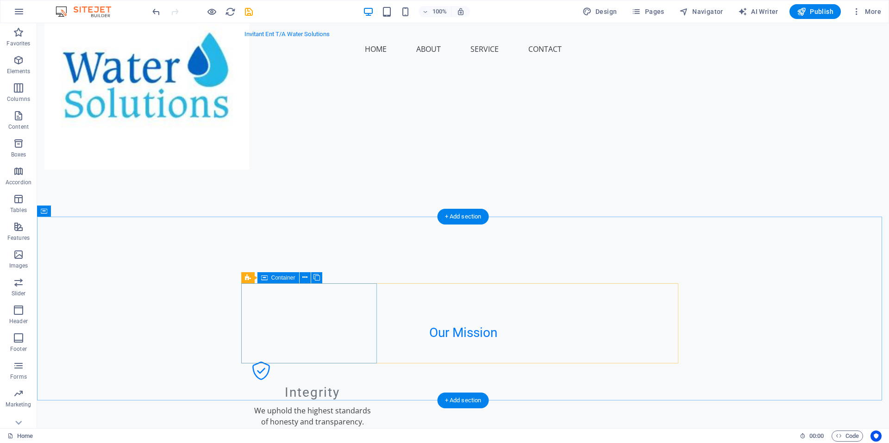
click at [350, 354] on div "Integrity We uphold the highest standards of honesty and transparency." at bounding box center [313, 394] width 136 height 81
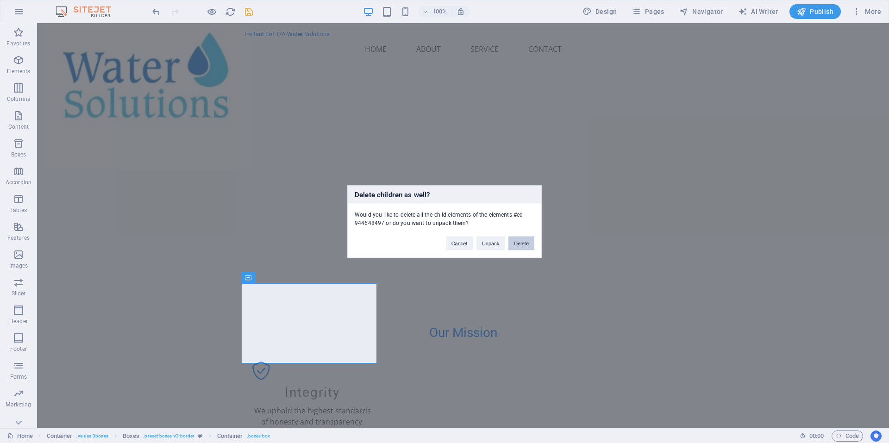
click at [520, 244] on button "Delete" at bounding box center [521, 243] width 26 height 14
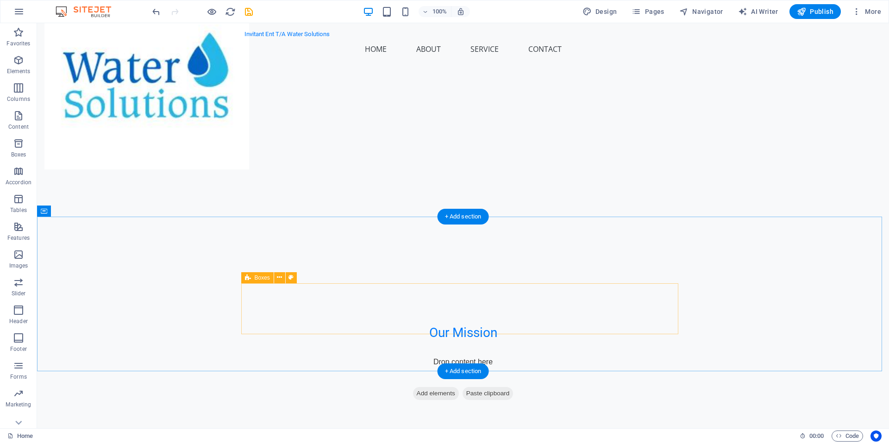
click at [490, 347] on div "Drop content here or Add elements Paste clipboard" at bounding box center [463, 380] width 452 height 66
click at [469, 347] on div "Drop content here or Add elements Paste clipboard" at bounding box center [463, 380] width 452 height 66
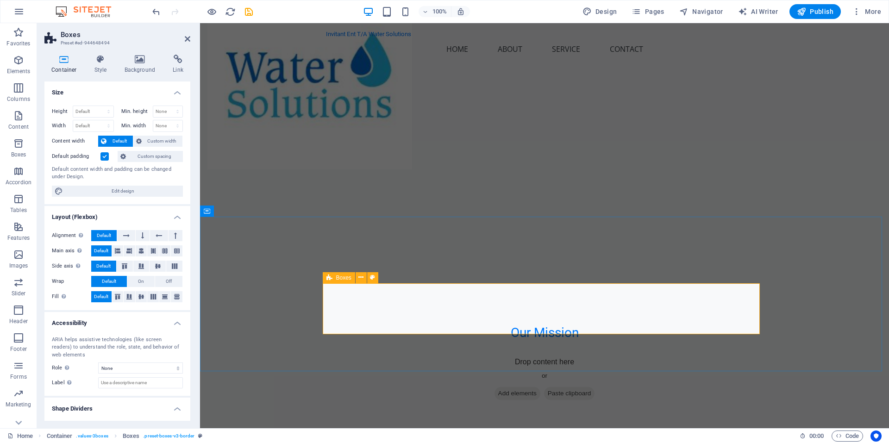
click at [570, 387] on span "Paste clipboard" at bounding box center [569, 393] width 51 height 13
click at [556, 387] on span "Paste clipboard" at bounding box center [569, 393] width 51 height 13
click at [545, 347] on div "Drop content here or Add elements Paste clipboard" at bounding box center [545, 380] width 452 height 66
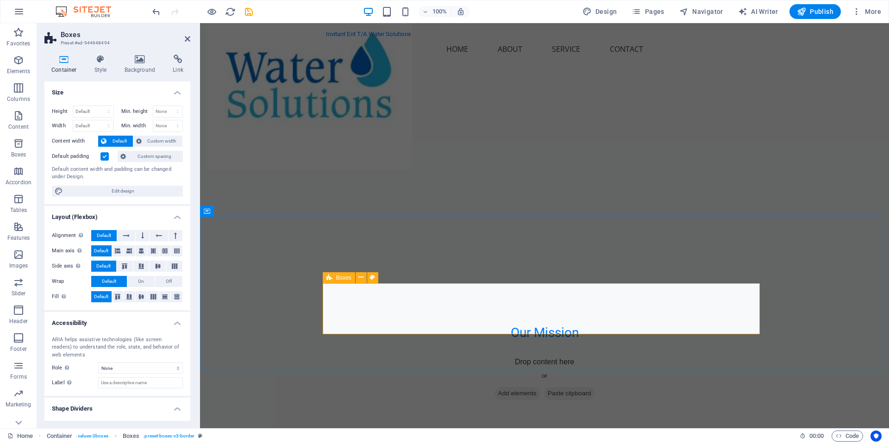
click at [534, 347] on div "Drop content here or Add elements Paste clipboard" at bounding box center [545, 380] width 452 height 66
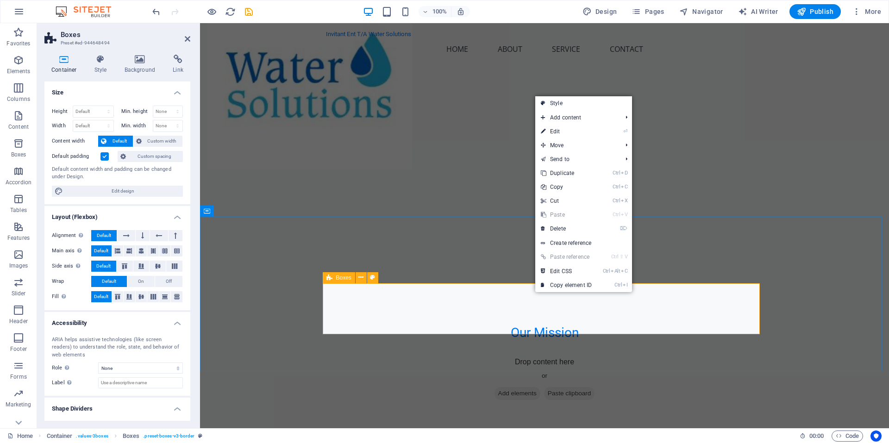
click at [559, 387] on span "Paste clipboard" at bounding box center [569, 393] width 51 height 13
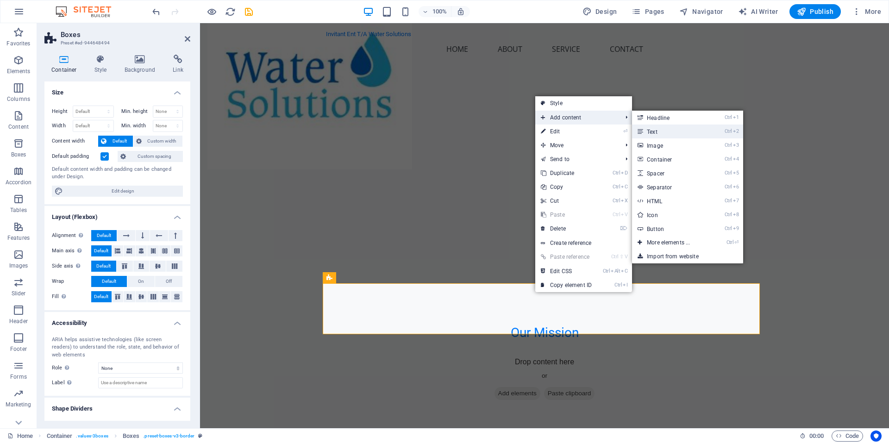
click at [657, 128] on link "Ctrl 2 Text" at bounding box center [670, 132] width 76 height 14
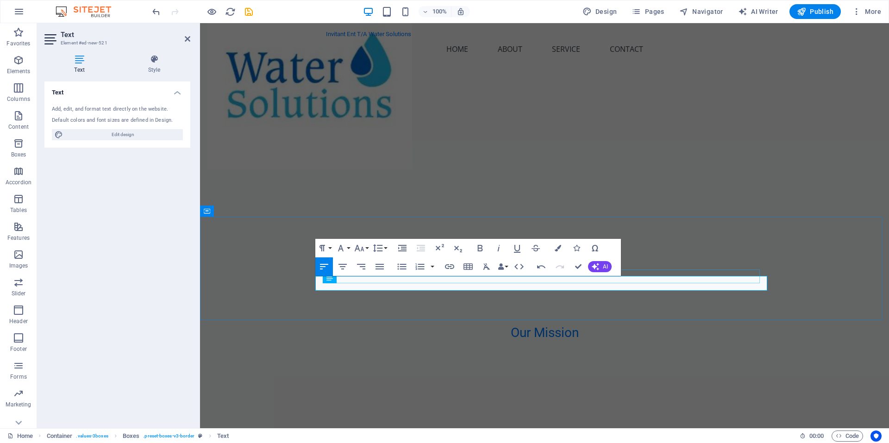
click at [375, 340] on div at bounding box center [544, 347] width 437 height 14
select select "px"
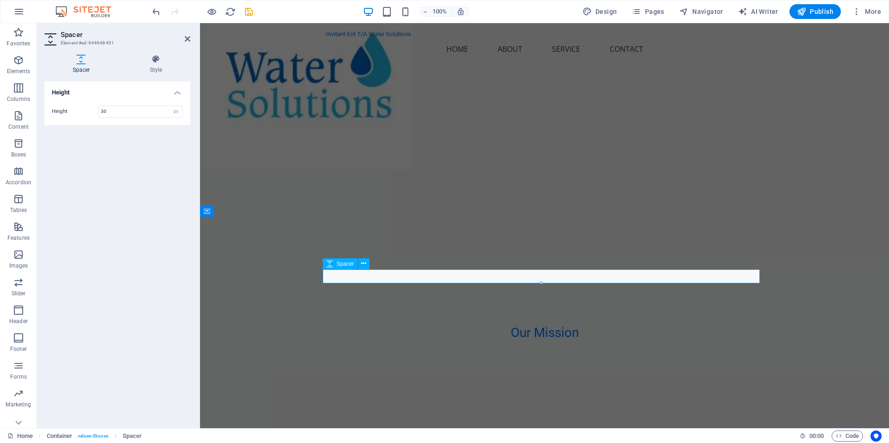
click at [386, 340] on div at bounding box center [544, 347] width 437 height 14
click at [463, 289] on div "Our Mission To deliver sustainable, high-quality water infrastructure that empo…" at bounding box center [544, 340] width 689 height 104
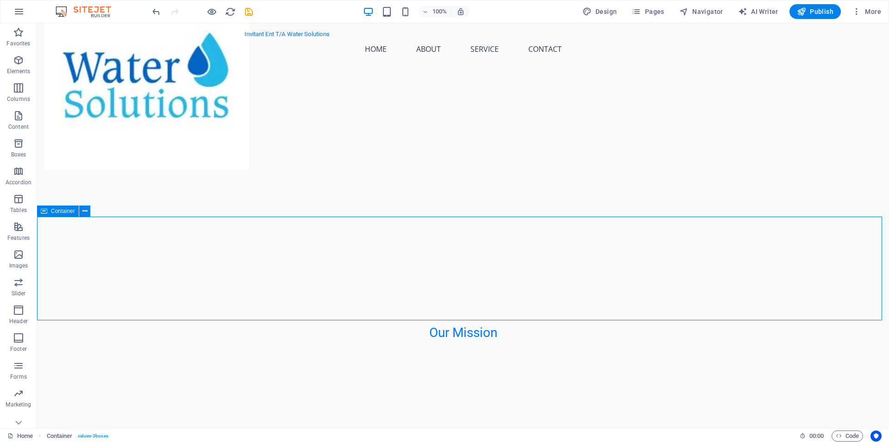
click at [463, 289] on div "Our Mission To deliver sustainable, high-quality water infrastructure that empo…" at bounding box center [463, 340] width 852 height 104
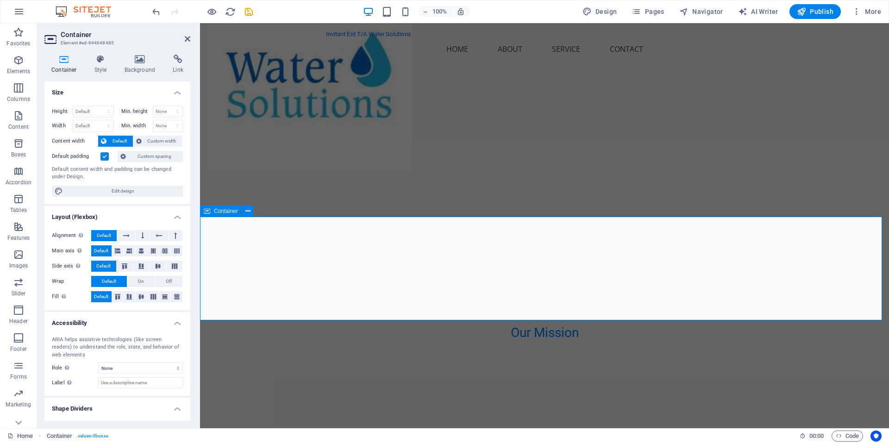
click at [525, 288] on div "Our Mission To deliver sustainable, high-quality water infrastructure that empo…" at bounding box center [544, 340] width 689 height 104
click at [414, 340] on div at bounding box center [544, 347] width 437 height 14
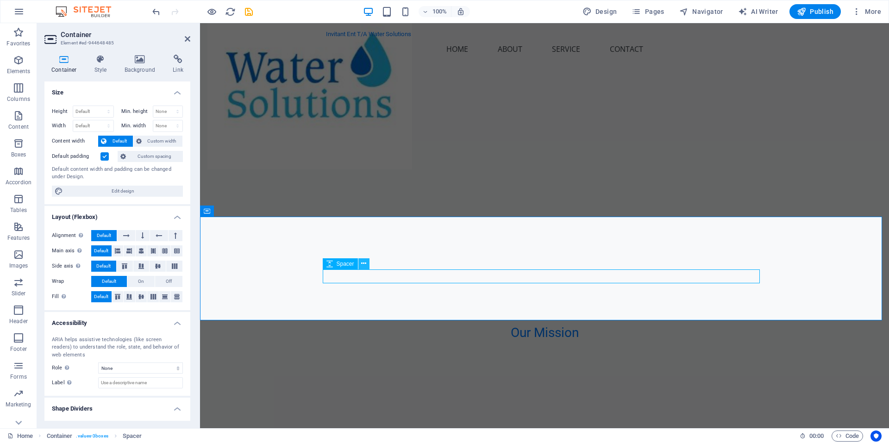
click at [369, 261] on button at bounding box center [363, 263] width 11 height 11
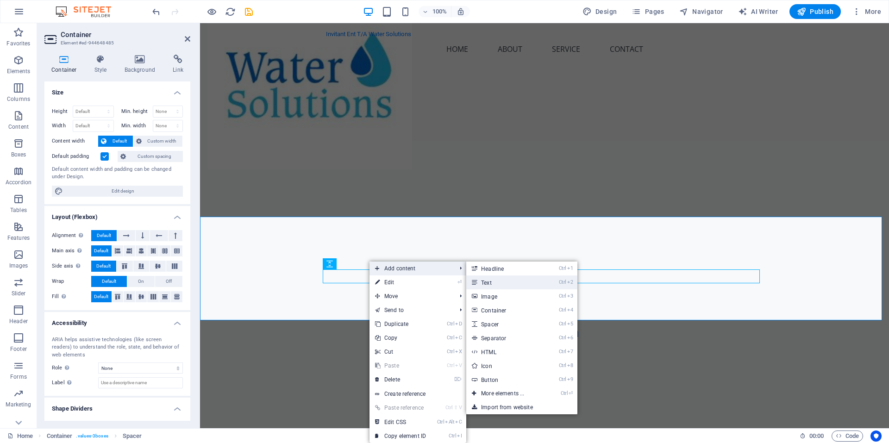
click at [487, 280] on link "Ctrl 2 Text" at bounding box center [504, 283] width 76 height 14
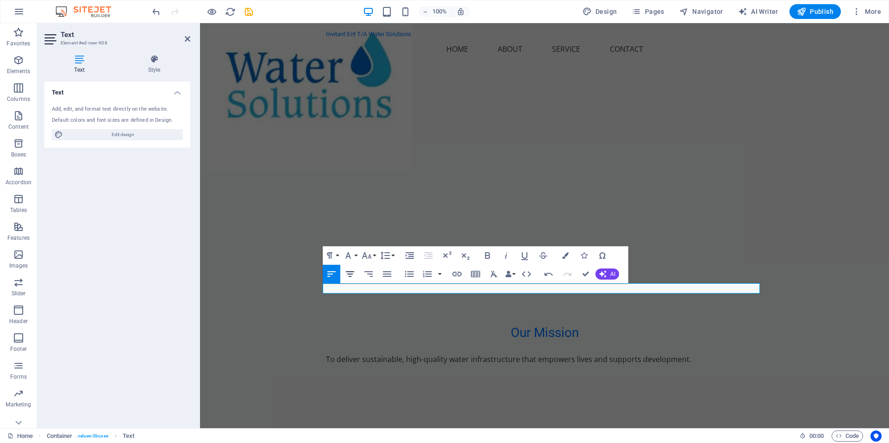
click at [355, 275] on icon "button" at bounding box center [350, 274] width 11 height 11
click at [831, 288] on div "Our Mission To deliver sustainable, high-quality water infrastructure that empo…" at bounding box center [544, 345] width 689 height 114
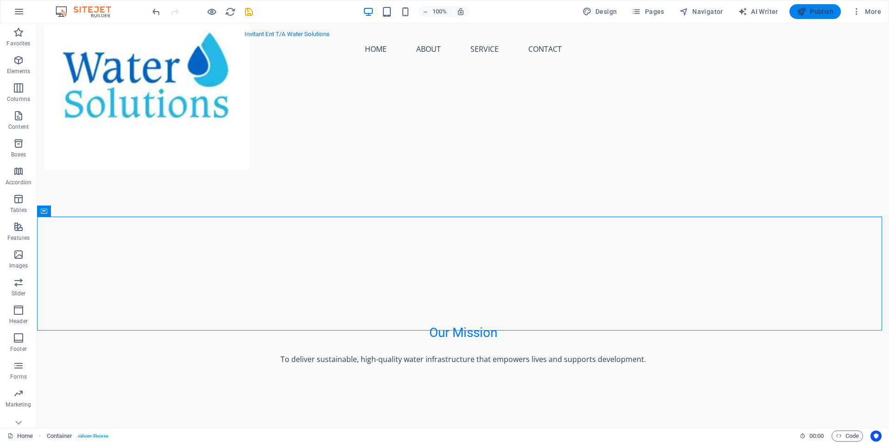
click at [819, 10] on span "Publish" at bounding box center [815, 11] width 37 height 9
